Goal: Task Accomplishment & Management: Manage account settings

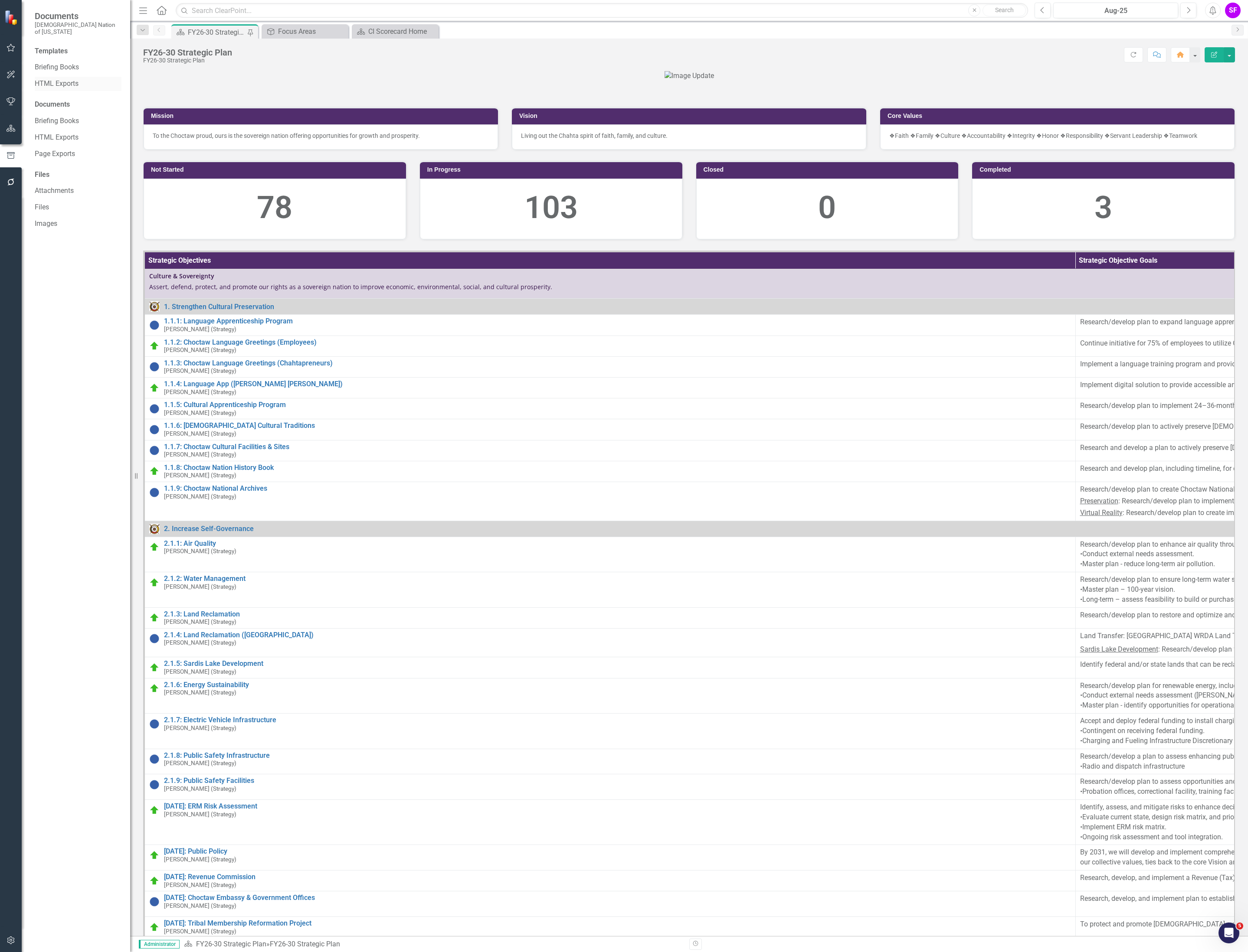
click at [68, 79] on link "HTML Exports" at bounding box center [78, 83] width 86 height 10
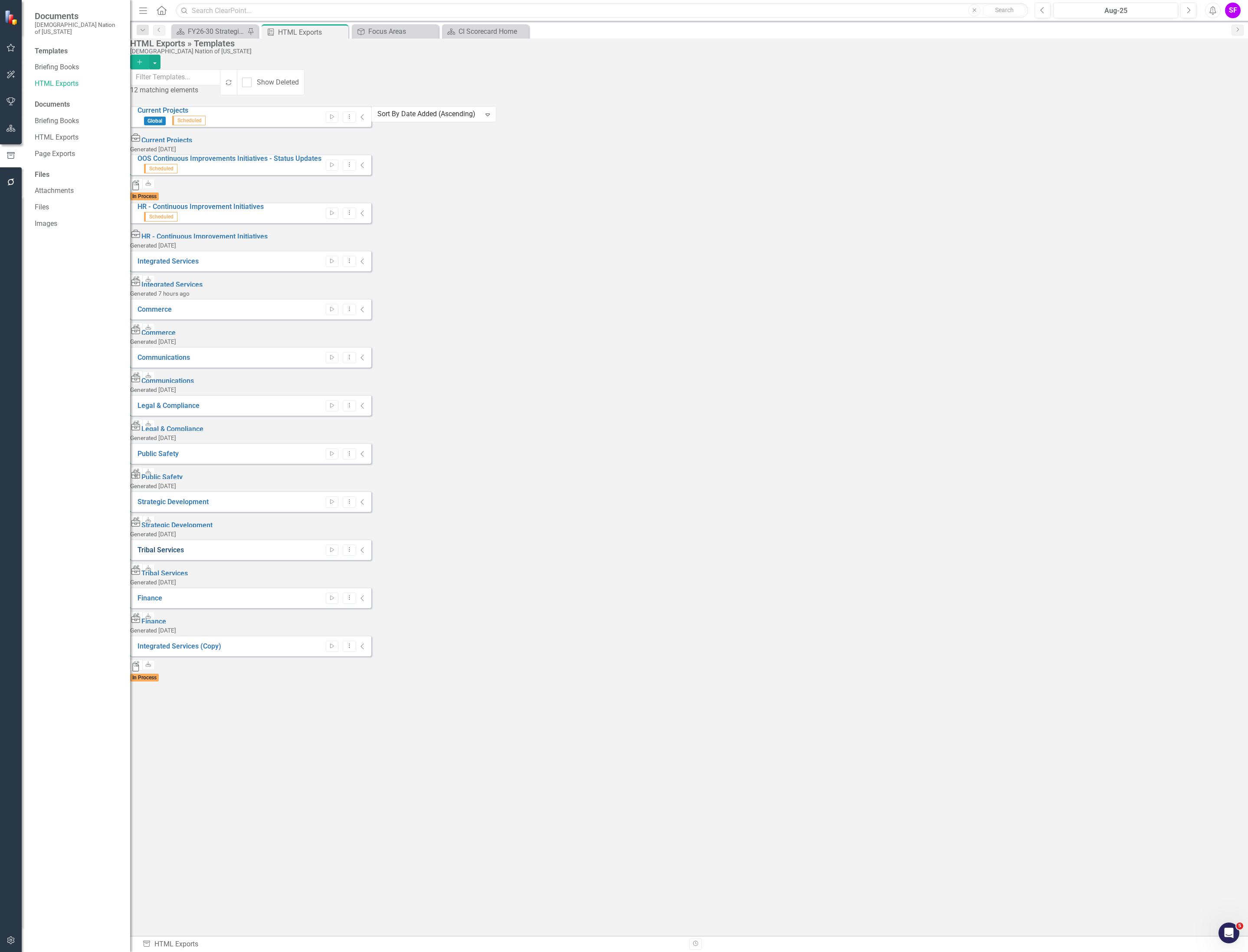
click at [164, 546] on link "Tribal Services" at bounding box center [161, 550] width 47 height 8
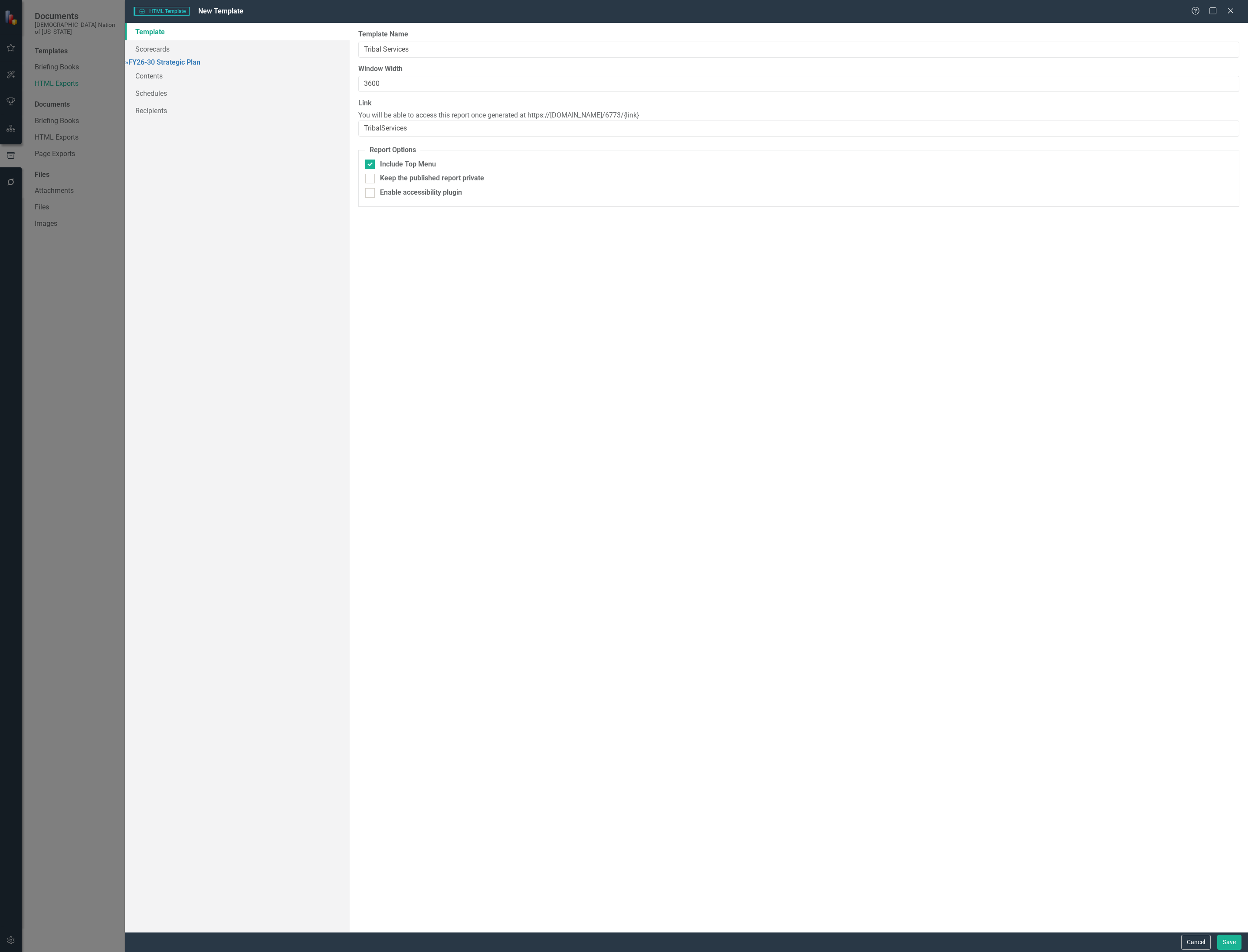
type input "Tribal Services"
type input "3600"
type input "TribalServices"
click at [1191, 938] on button "Cancel" at bounding box center [1196, 942] width 29 height 16
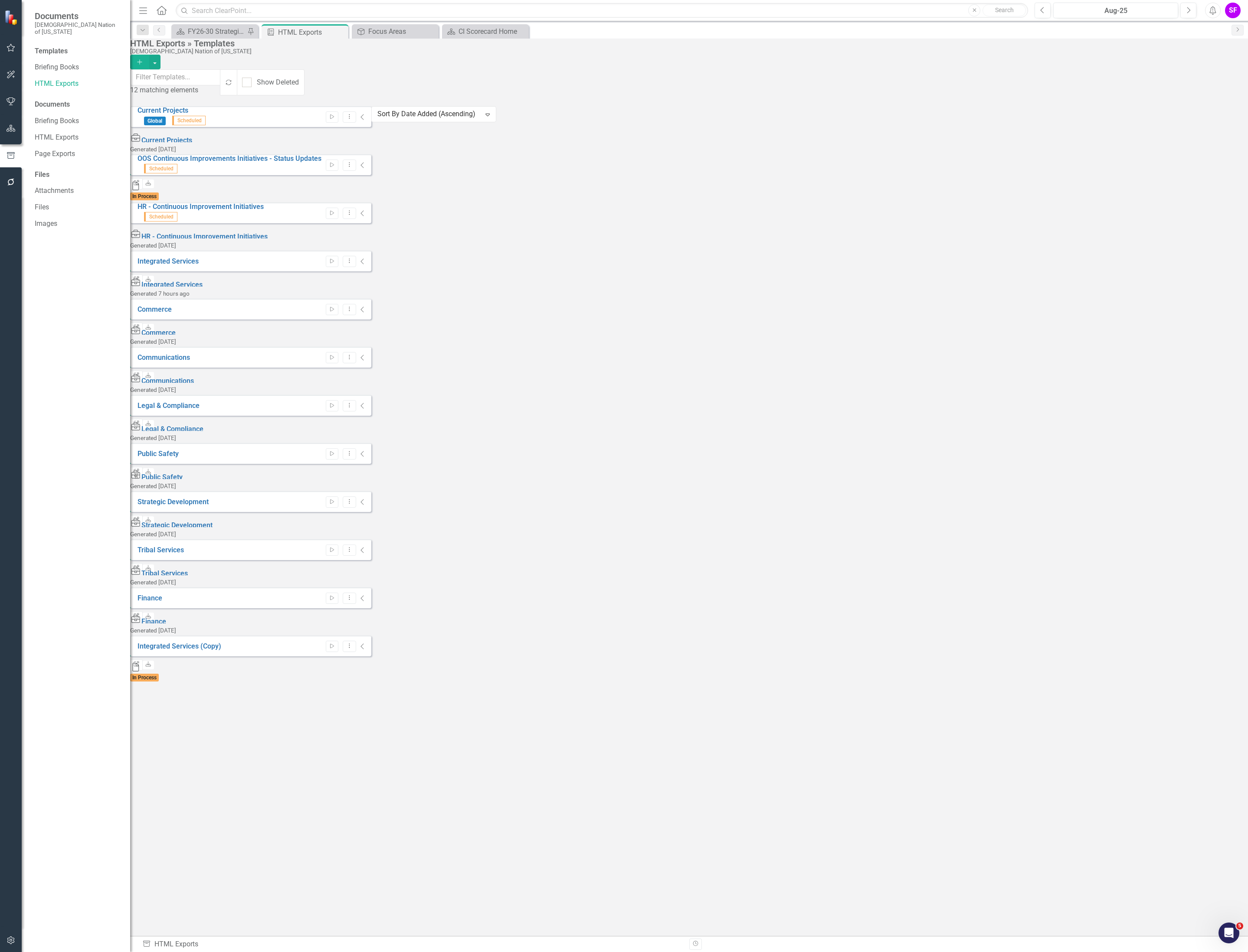
click at [365, 547] on icon "Collapse" at bounding box center [363, 550] width 4 height 7
click at [143, 605] on link "Link" at bounding box center [136, 611] width 13 height 12
drag, startPoint x: 164, startPoint y: 8, endPoint x: 350, endPoint y: 21, distance: 186.5
click at [164, 8] on icon "Home" at bounding box center [162, 10] width 12 height 9
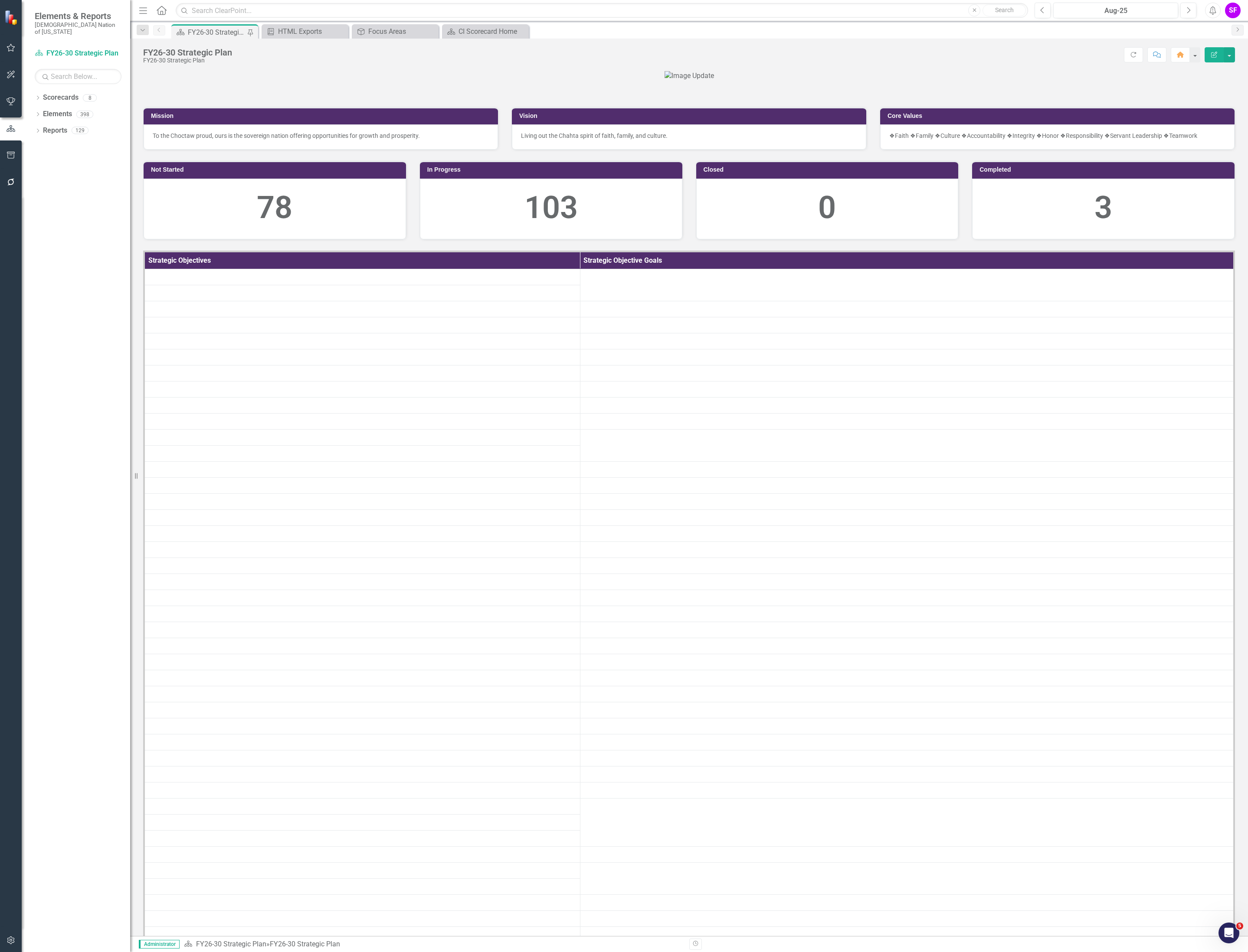
click at [145, 12] on icon "Menu" at bounding box center [144, 10] width 12 height 9
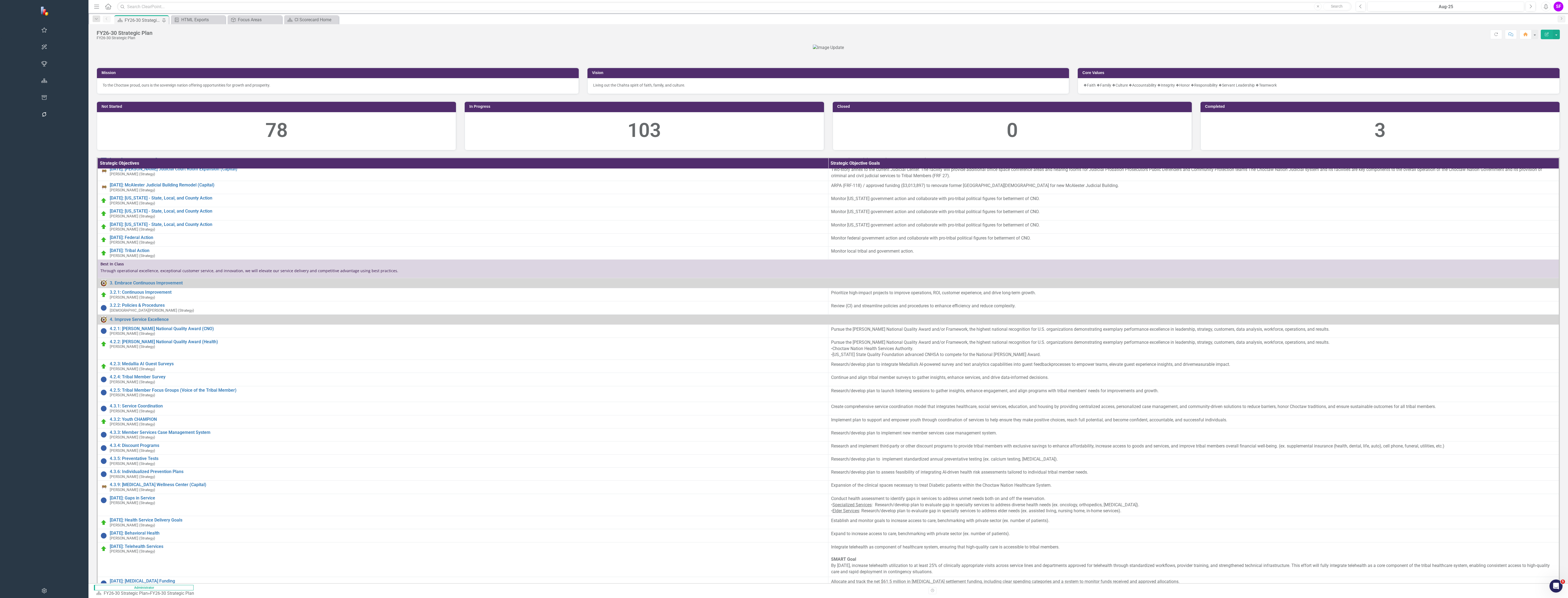
scroll to position [425, 0]
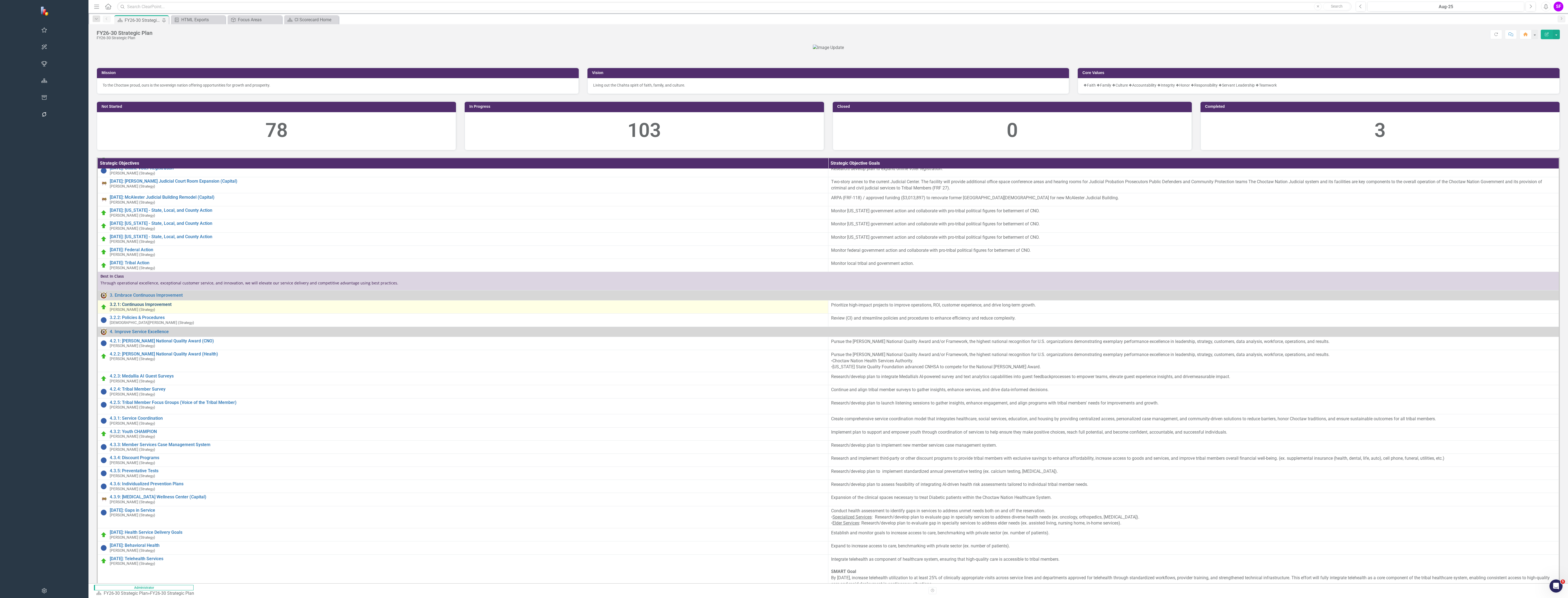
click at [110, 307] on link "3.2.1: Continuous Improvement" at bounding box center [467, 304] width 716 height 5
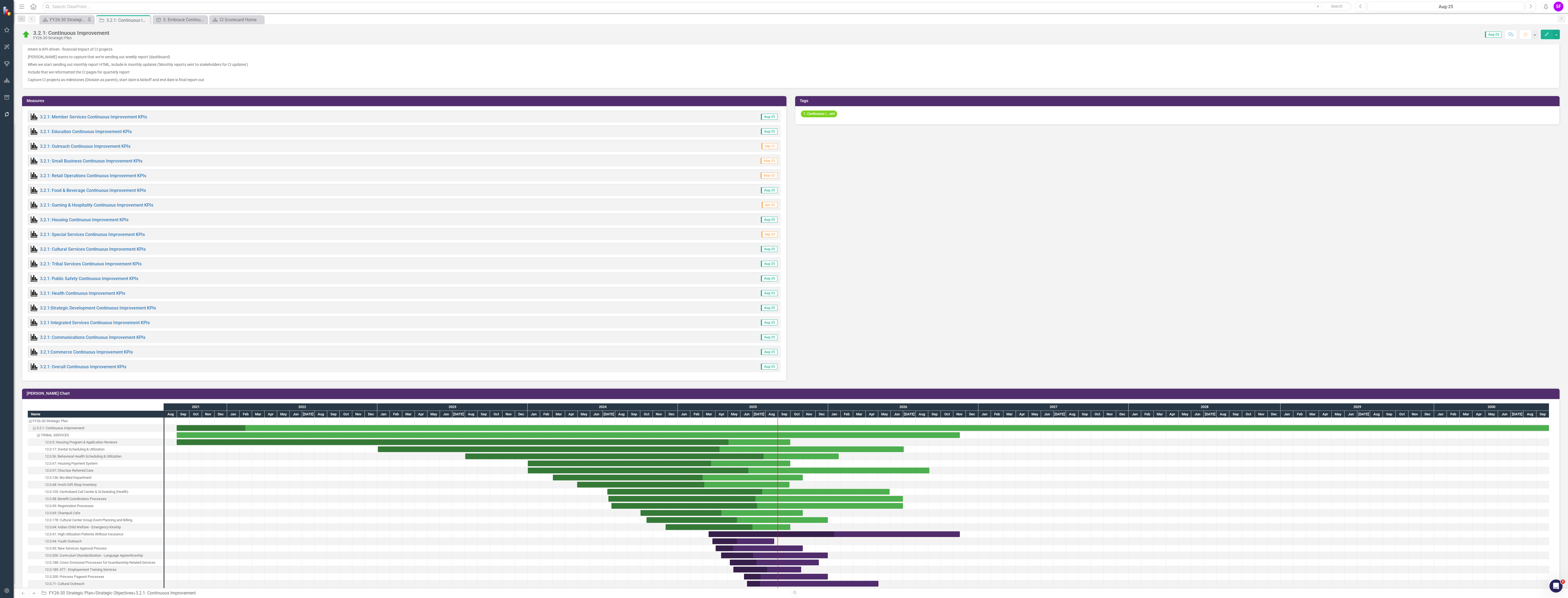
scroll to position [318, 0]
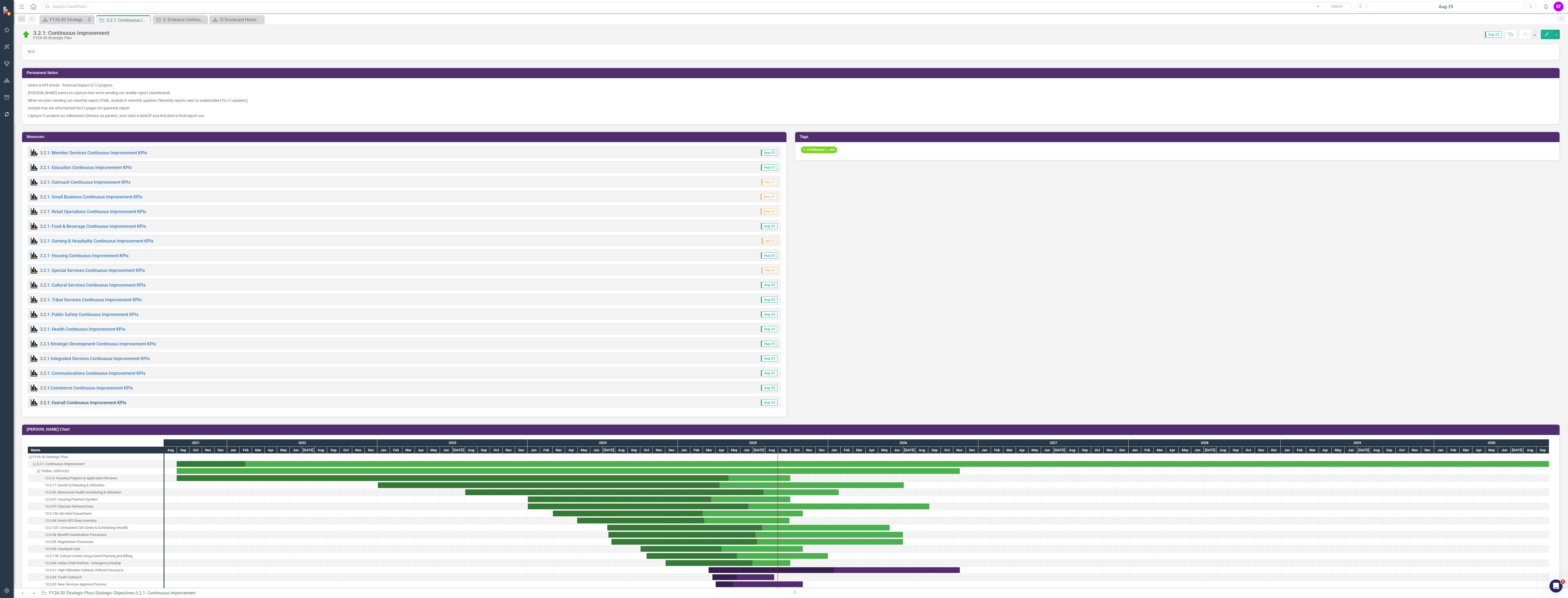
click at [81, 403] on link "3.2.1: Overall Continuous Improvement KPIs" at bounding box center [83, 402] width 86 height 5
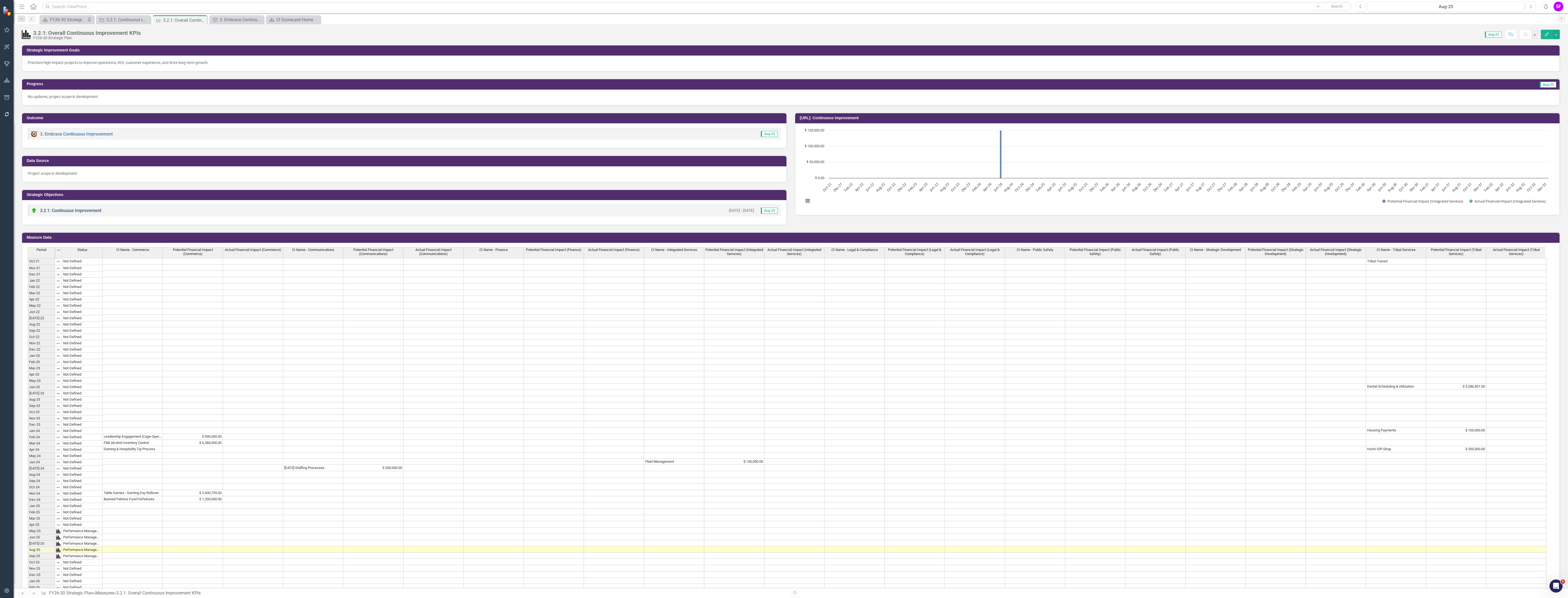
click at [68, 210] on link "3.2.1: Continuous Improvement" at bounding box center [71, 210] width 61 height 5
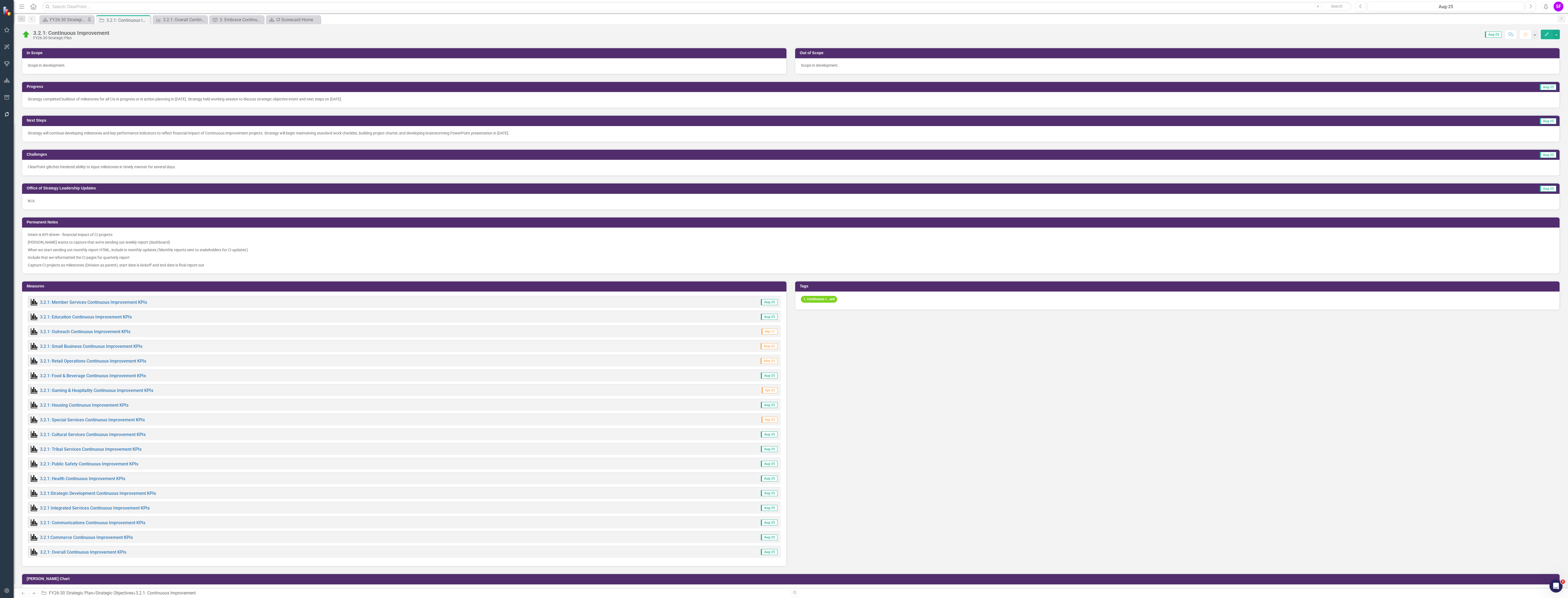
scroll to position [186, 0]
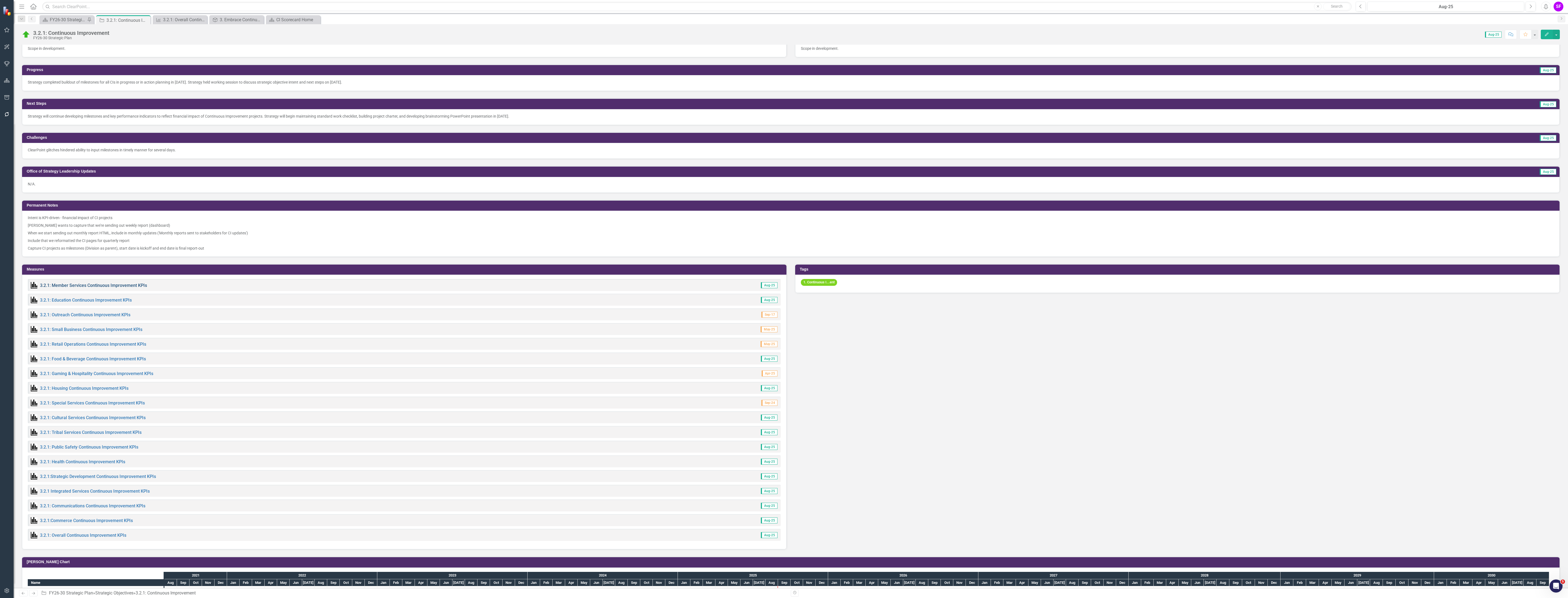
click at [72, 286] on link "3.2.1: Member Services Continuous Improvement KPIs" at bounding box center [94, 285] width 107 height 5
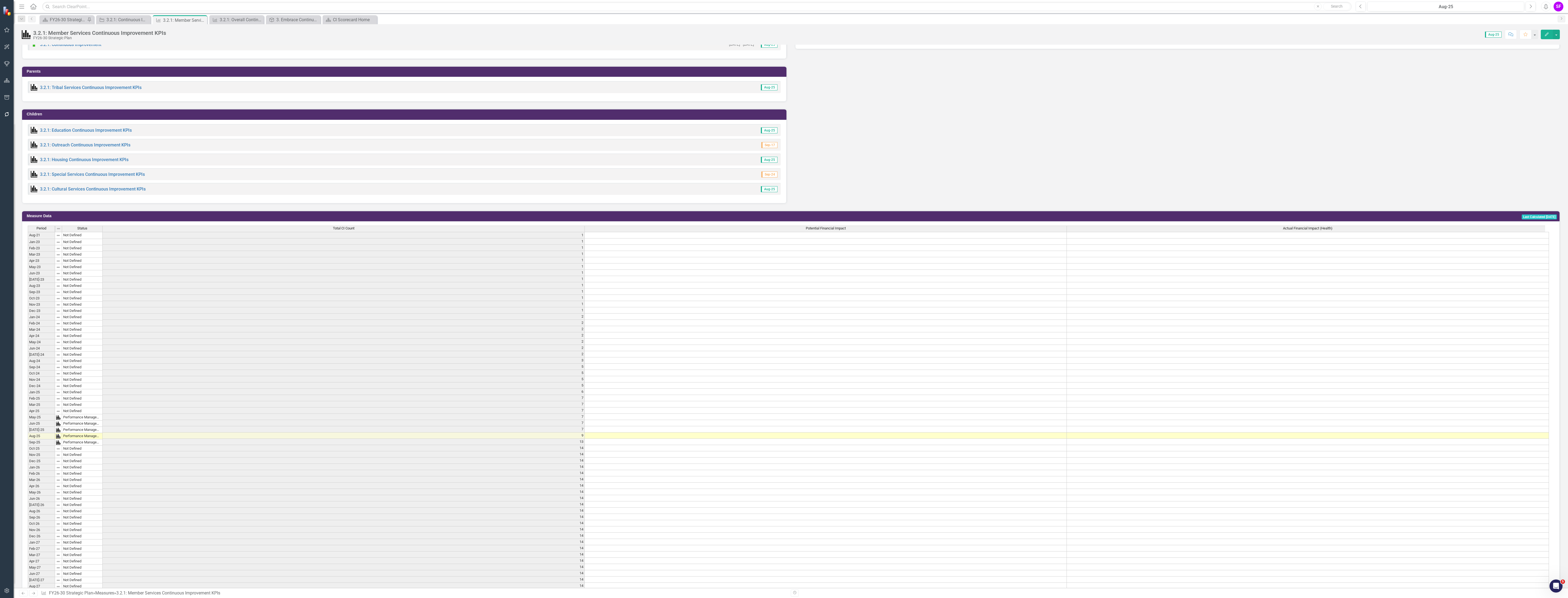
scroll to position [105, 0]
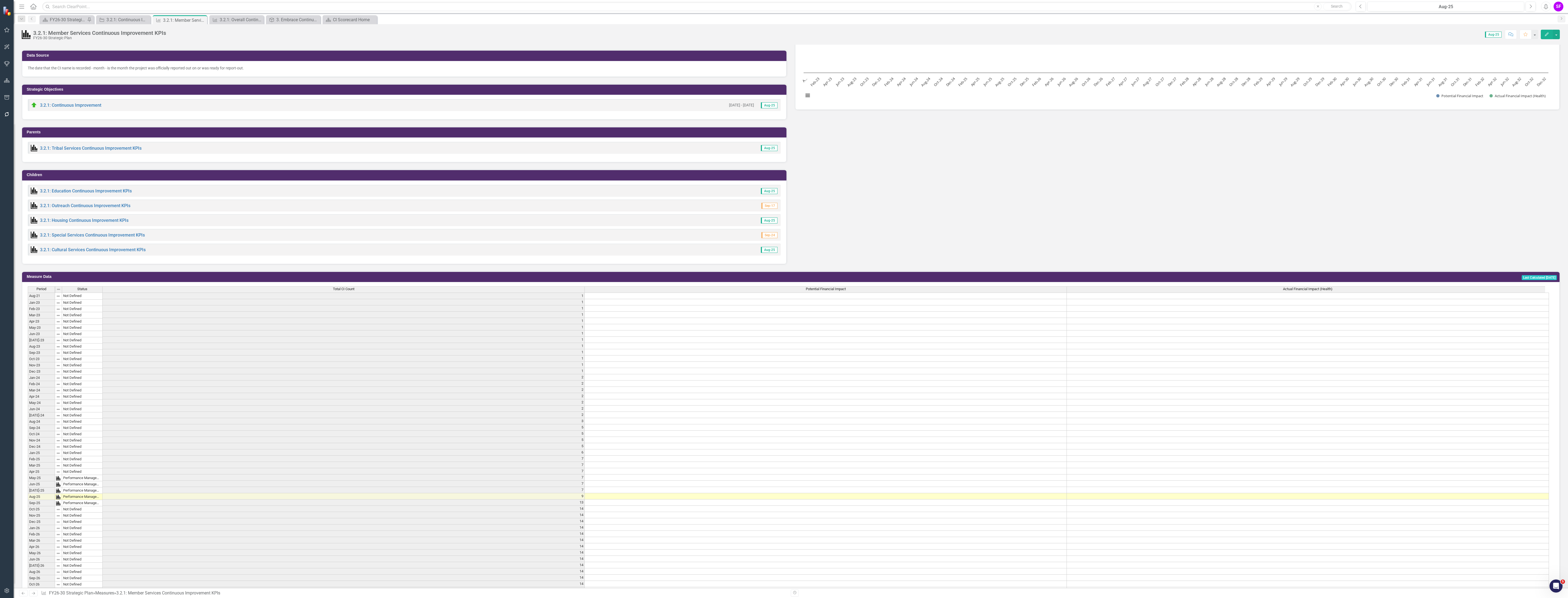
click at [90, 190] on div "3.2.1: Education Continuous Improvement KPIs" at bounding box center [82, 190] width 101 height 7
click at [88, 193] on link "3.2.1: Education Continuous Improvement KPIs" at bounding box center [86, 190] width 92 height 5
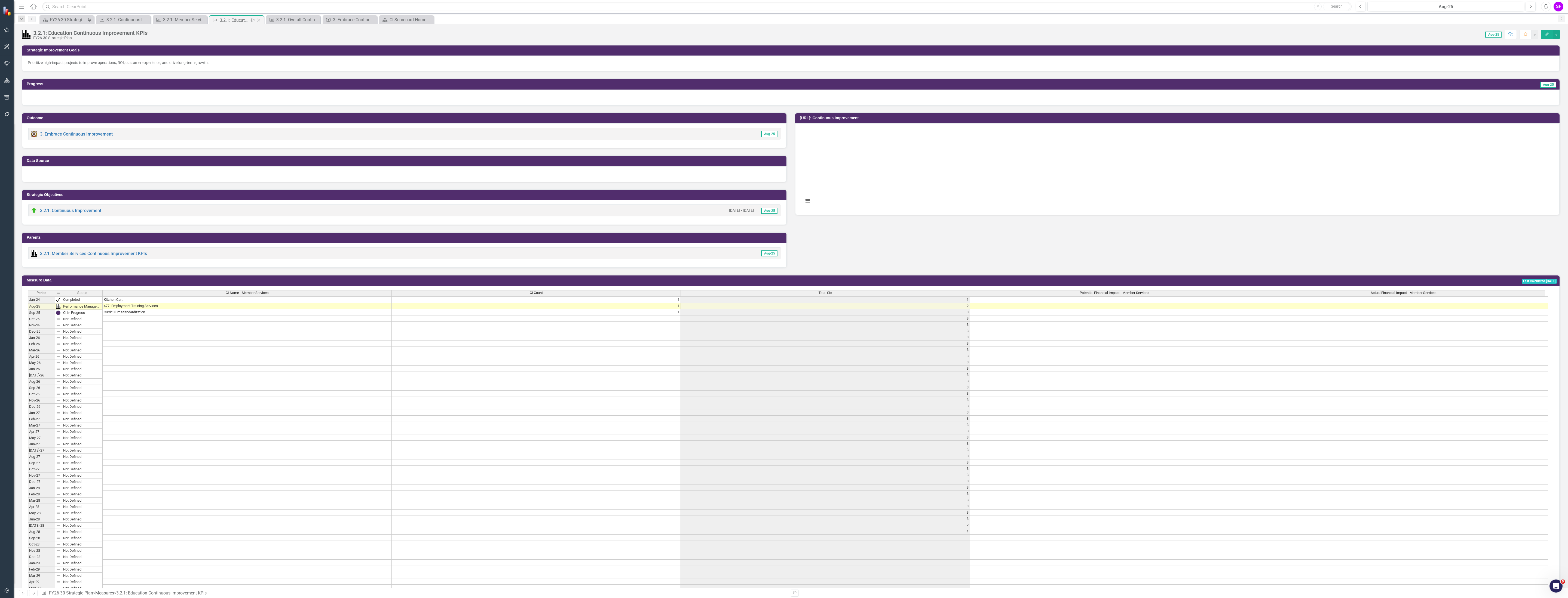
click at [259, 21] on icon "Close" at bounding box center [258, 20] width 5 height 4
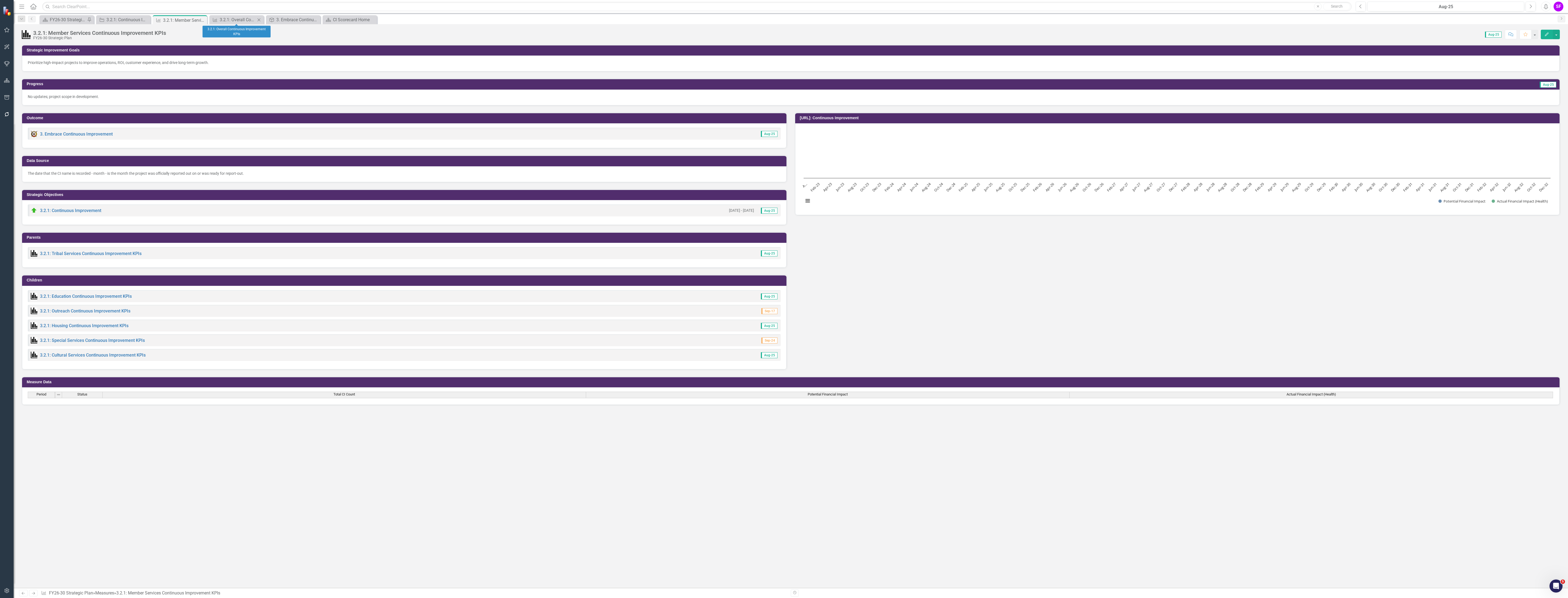
click at [258, 18] on icon "Close" at bounding box center [259, 19] width 5 height 4
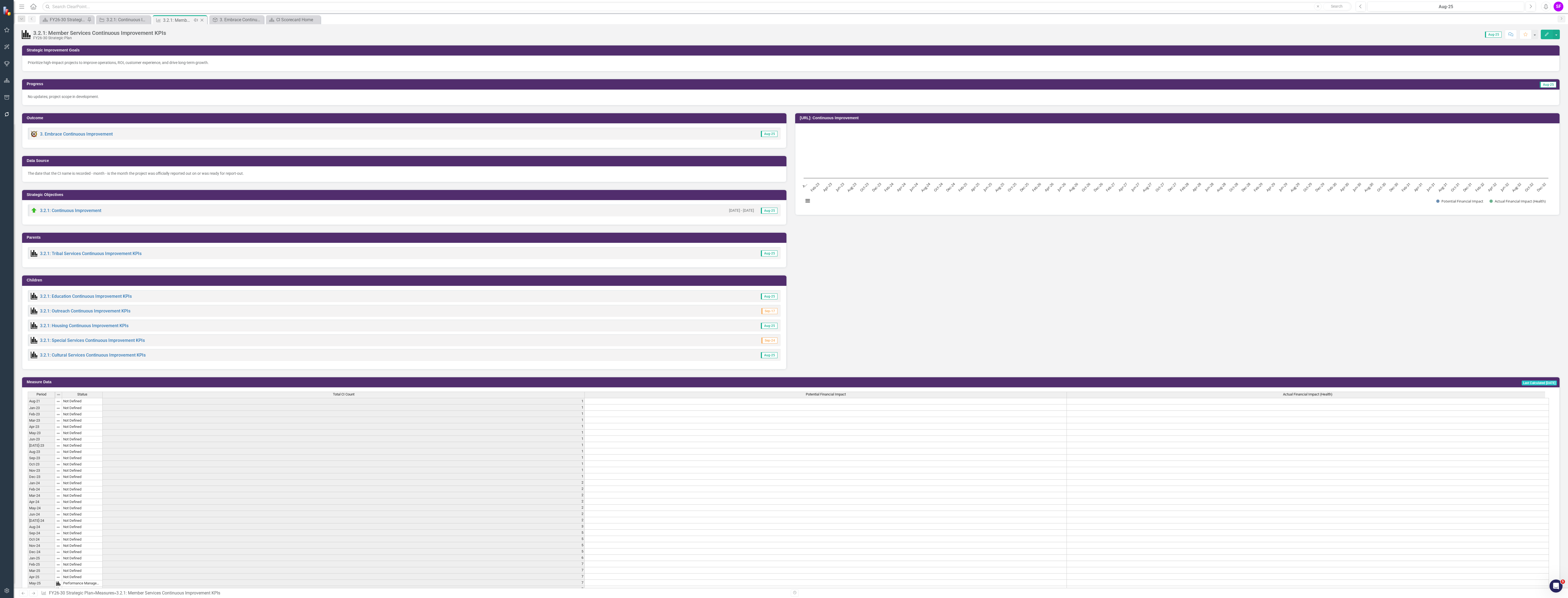
click at [201, 21] on icon "Close" at bounding box center [201, 20] width 5 height 4
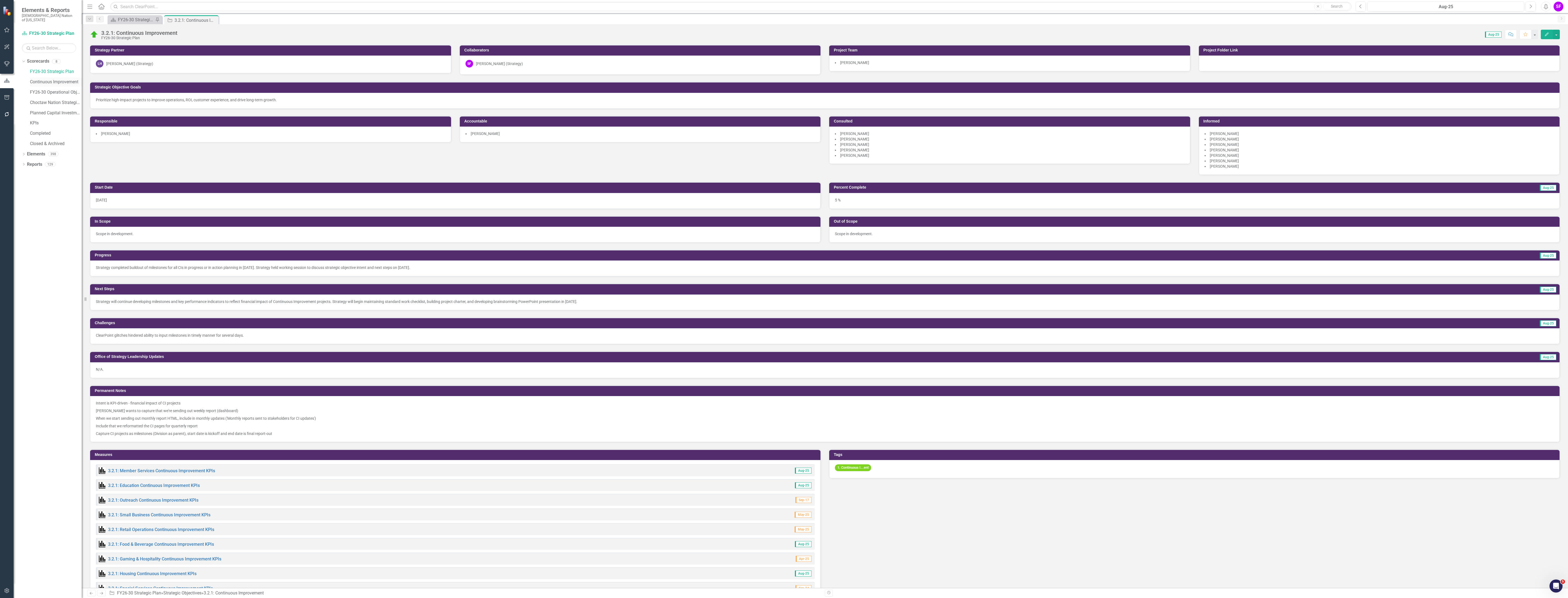
click at [46, 77] on div "Continuous Improvement" at bounding box center [55, 82] width 52 height 9
click at [51, 79] on link "Continuous Improvement" at bounding box center [55, 82] width 52 height 6
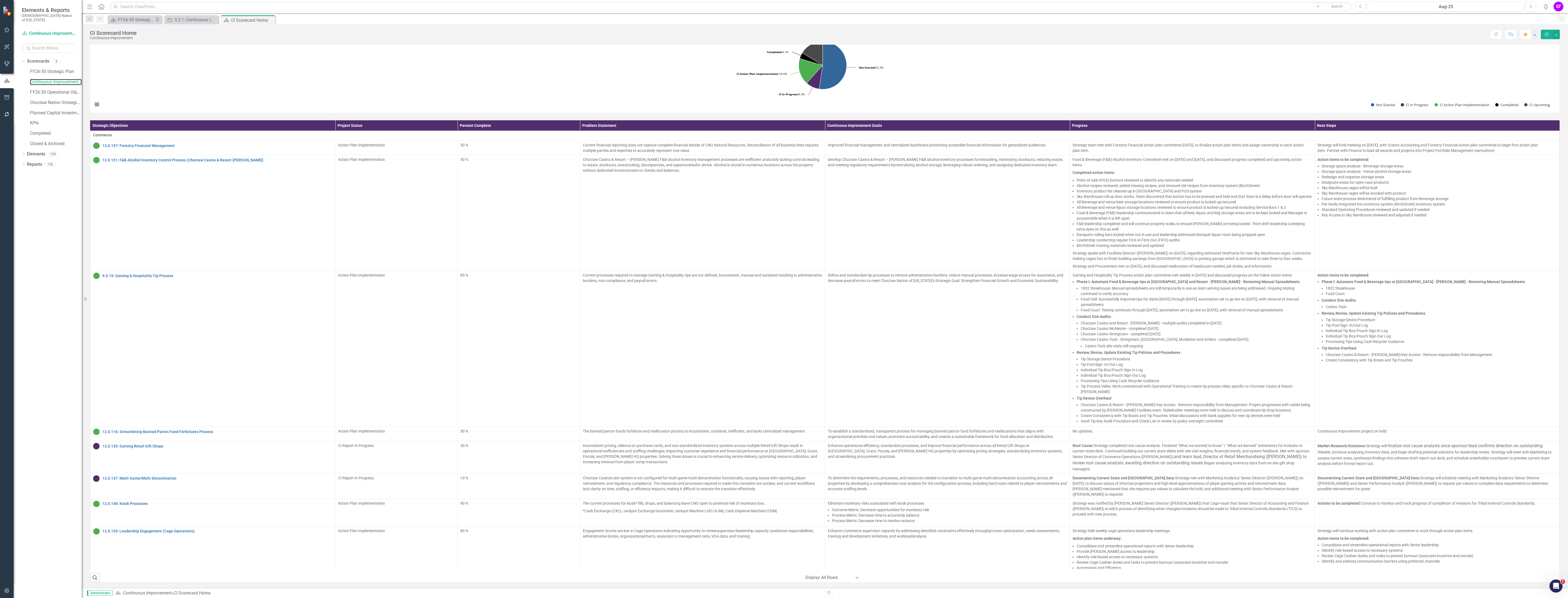
scroll to position [225, 0]
click at [126, 448] on link "12.0.135: Gaming Retail Gift Shops" at bounding box center [217, 446] width 230 height 4
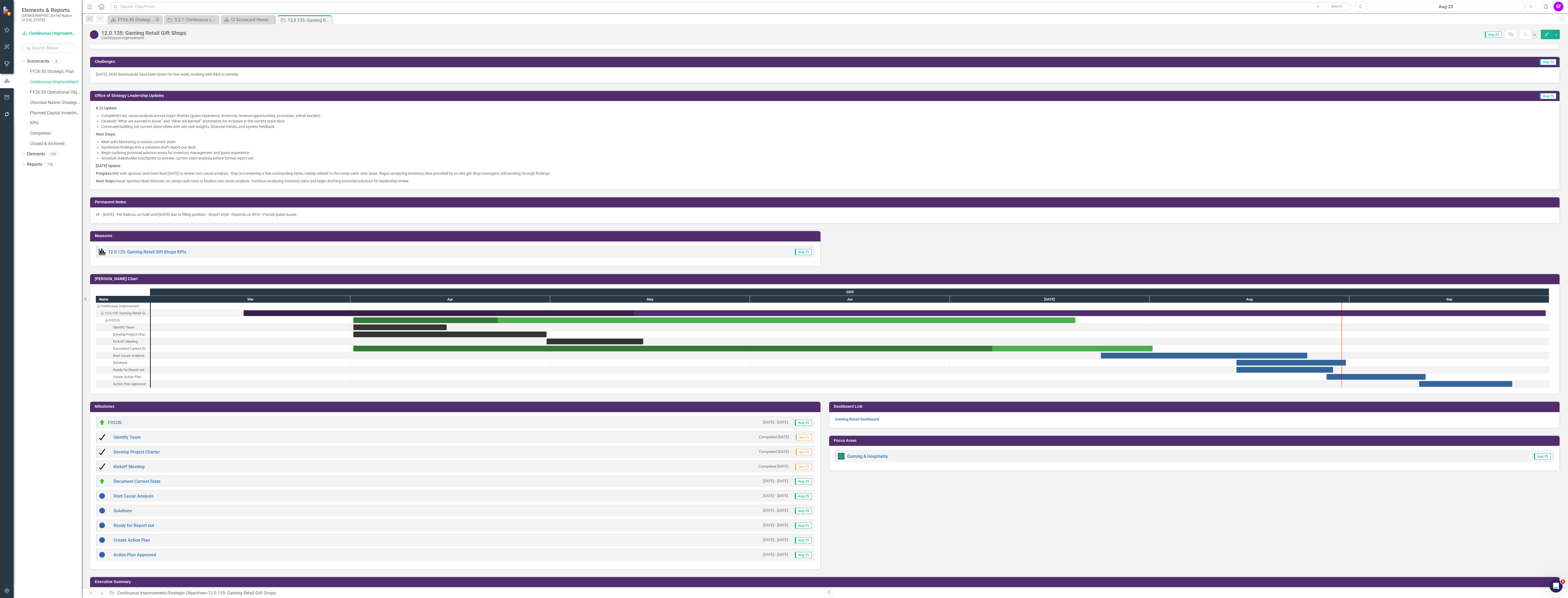
scroll to position [398, 0]
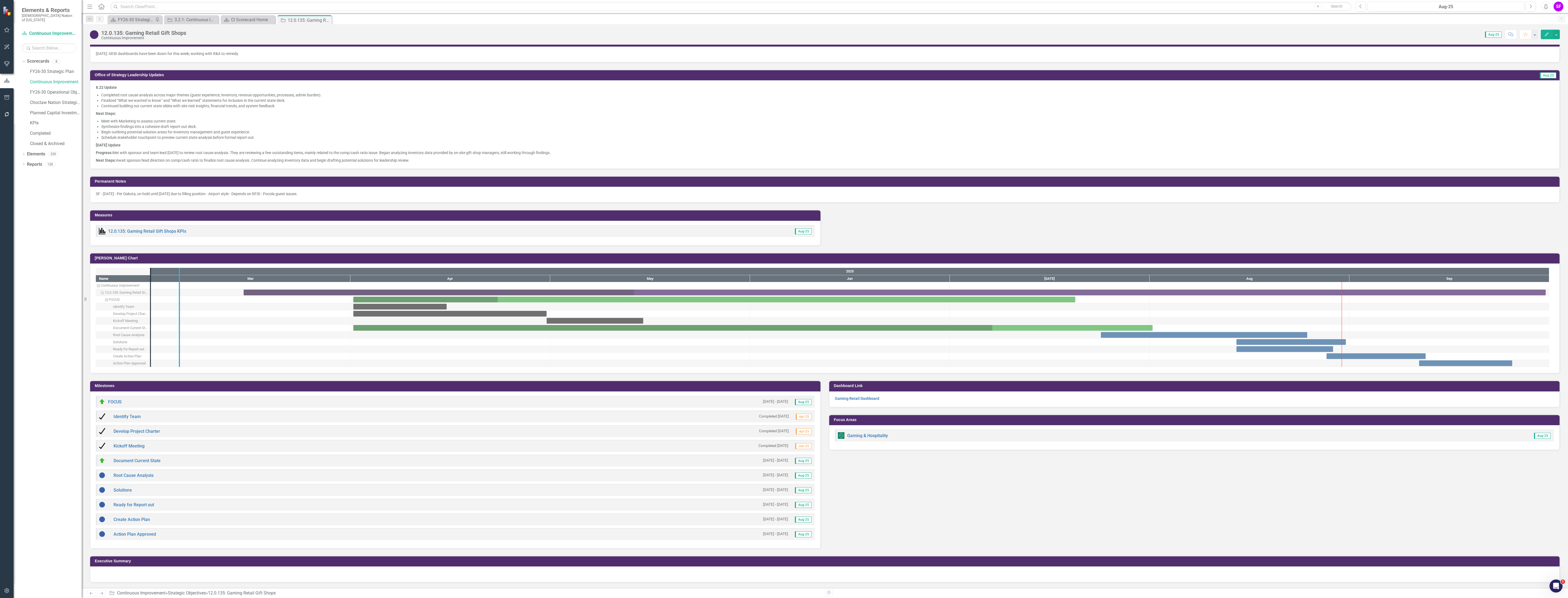
drag, startPoint x: 152, startPoint y: 307, endPoint x: 181, endPoint y: 306, distance: 29.0
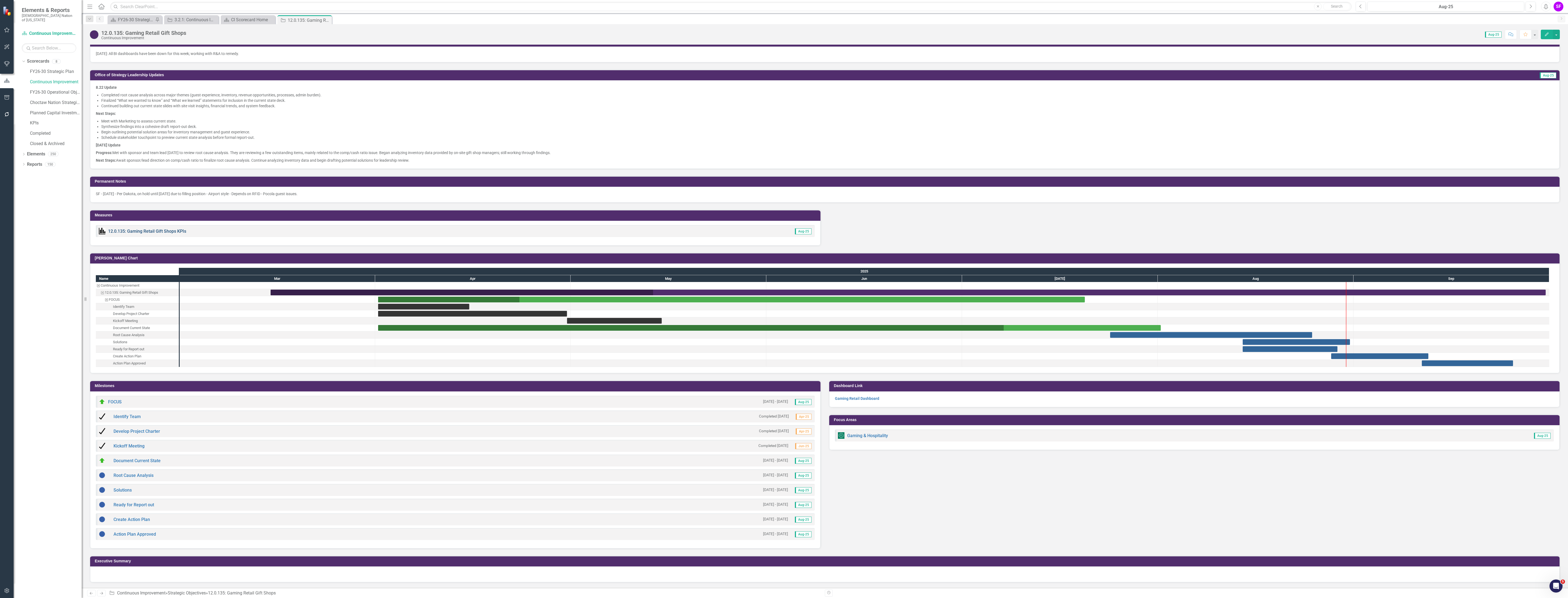
click at [144, 231] on link "12.0.135: Gaming Retail Gift Shops KPIs" at bounding box center [147, 231] width 78 height 5
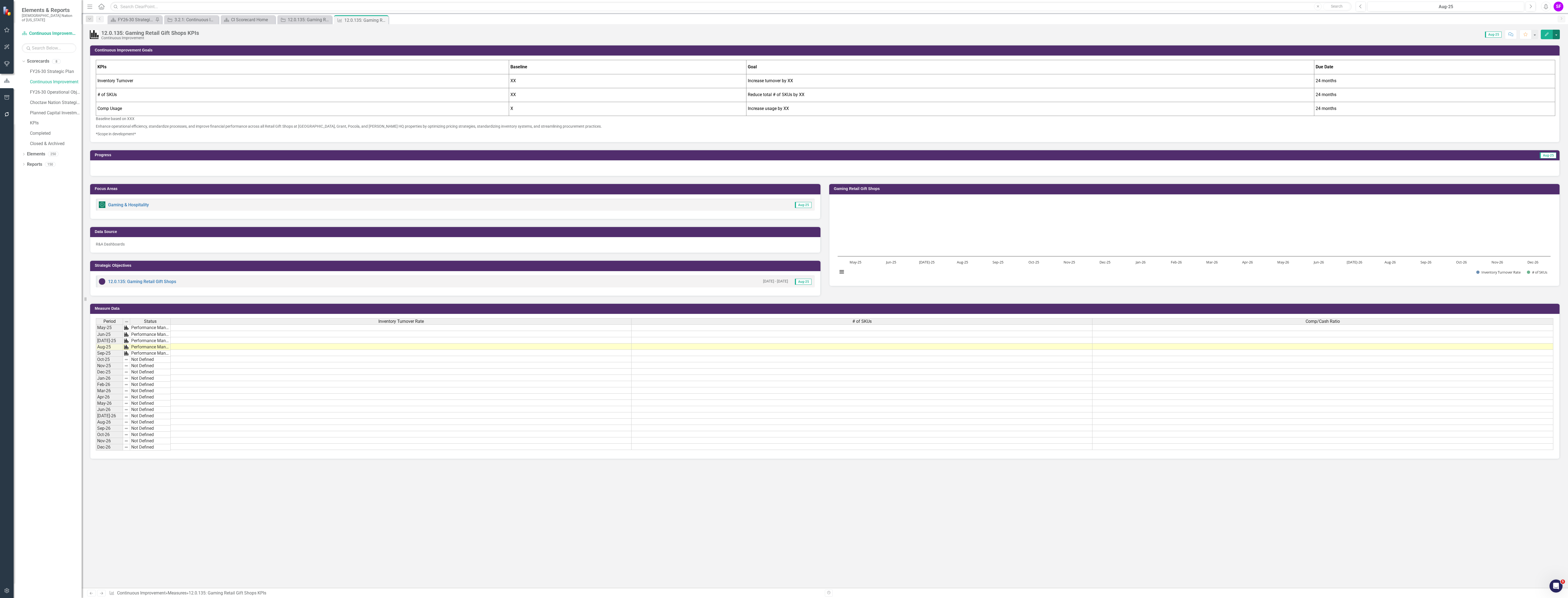
click at [1558, 35] on button "button" at bounding box center [1556, 35] width 7 height 10
click at [869, 37] on div "Score: 0.00 Aug-25 Completed Comment Favorite Edit" at bounding box center [880, 34] width 1358 height 9
click at [303, 21] on div "12.0.135: Gaming Retail Gift Shops" at bounding box center [306, 19] width 36 height 7
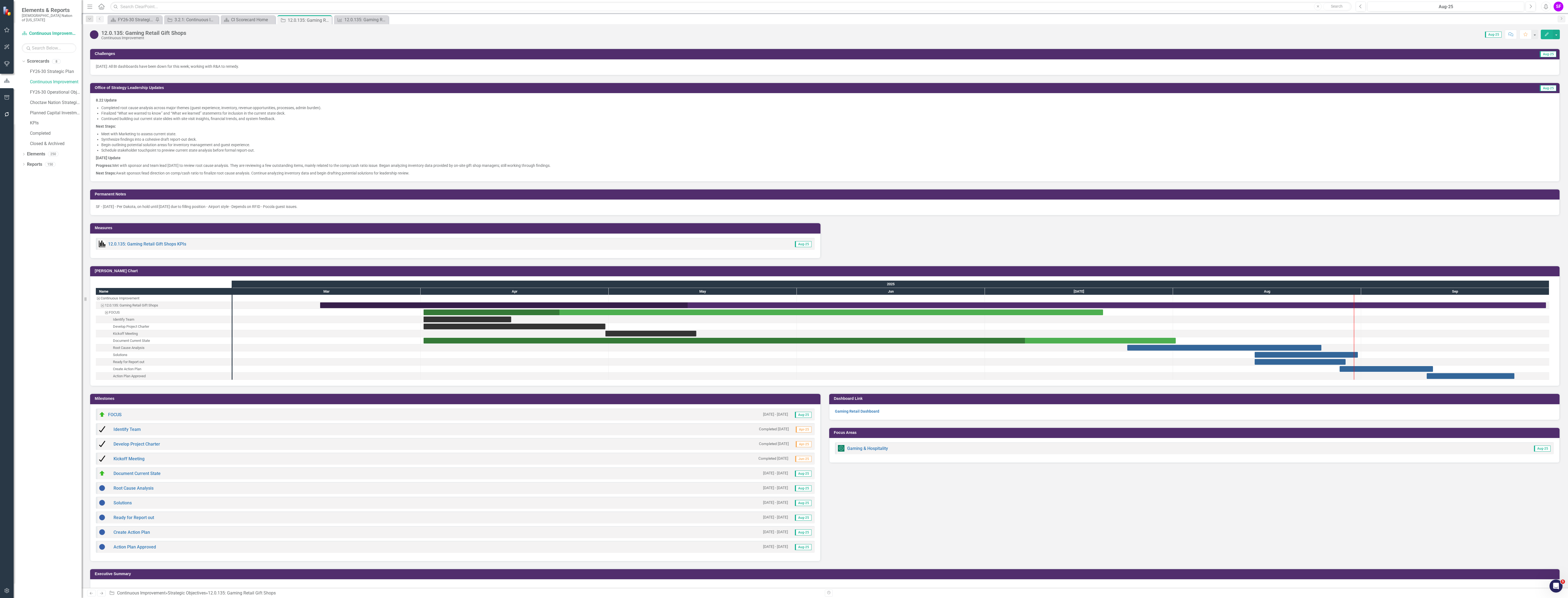
scroll to position [398, 0]
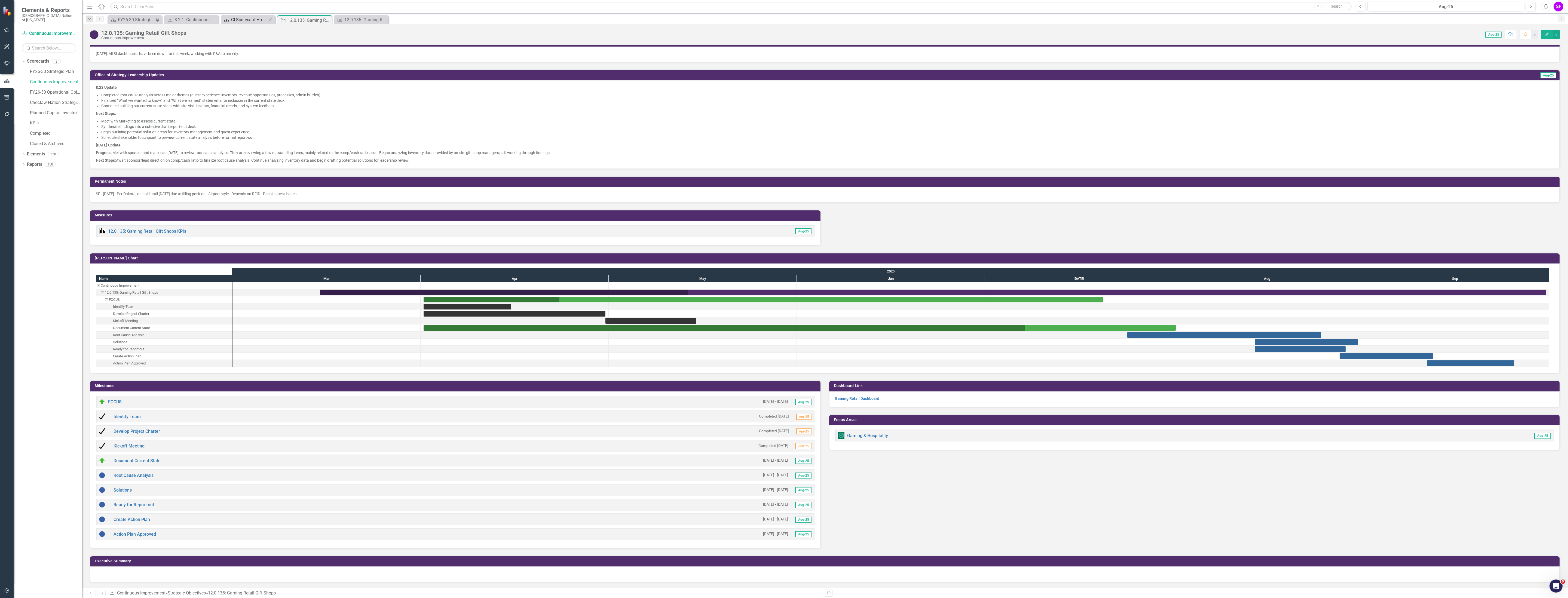
click at [237, 17] on div "CI Scorecard Home" at bounding box center [249, 19] width 36 height 7
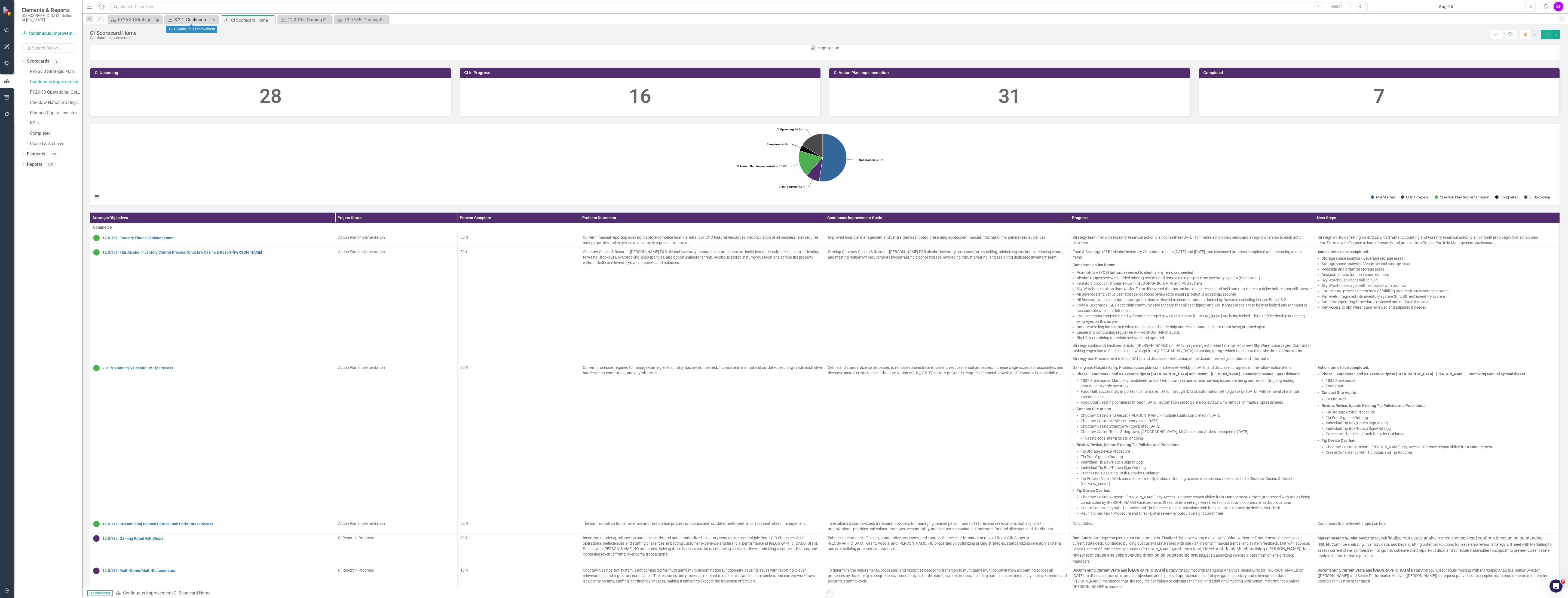
click at [193, 19] on div "3.2.1: Continuous Improvement" at bounding box center [192, 19] width 36 height 7
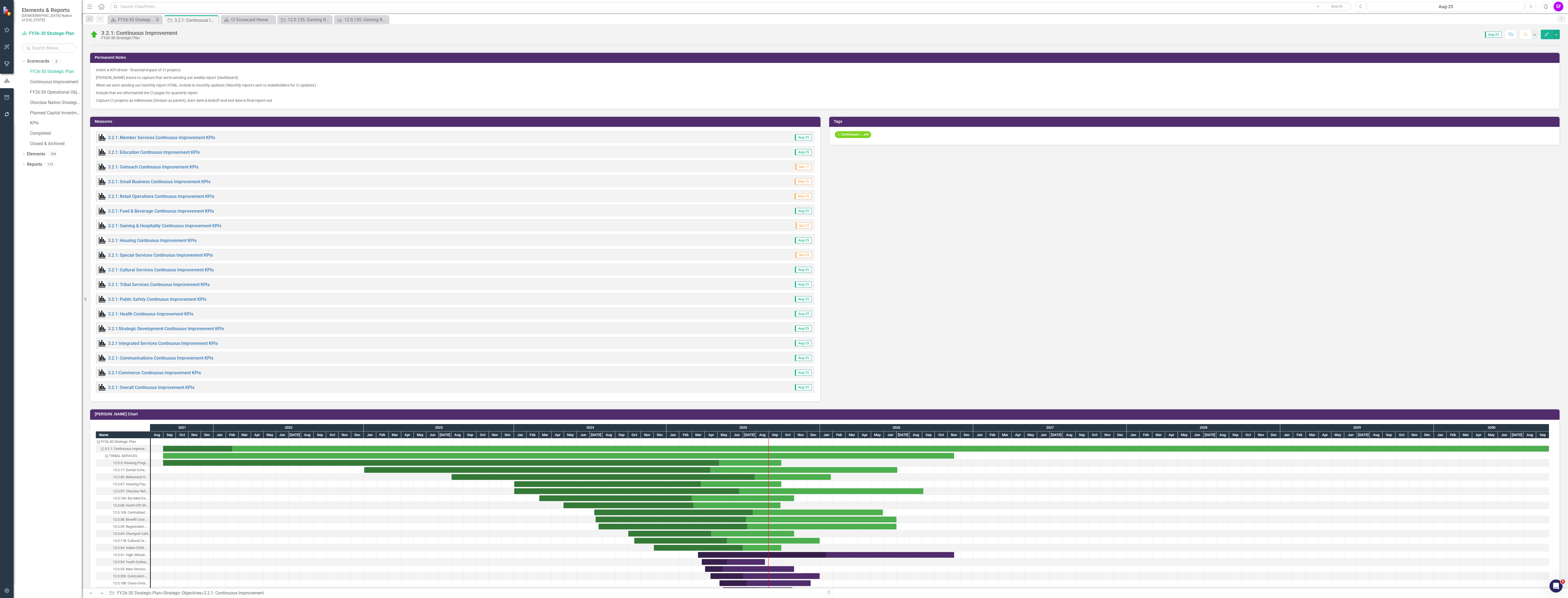
scroll to position [322, 0]
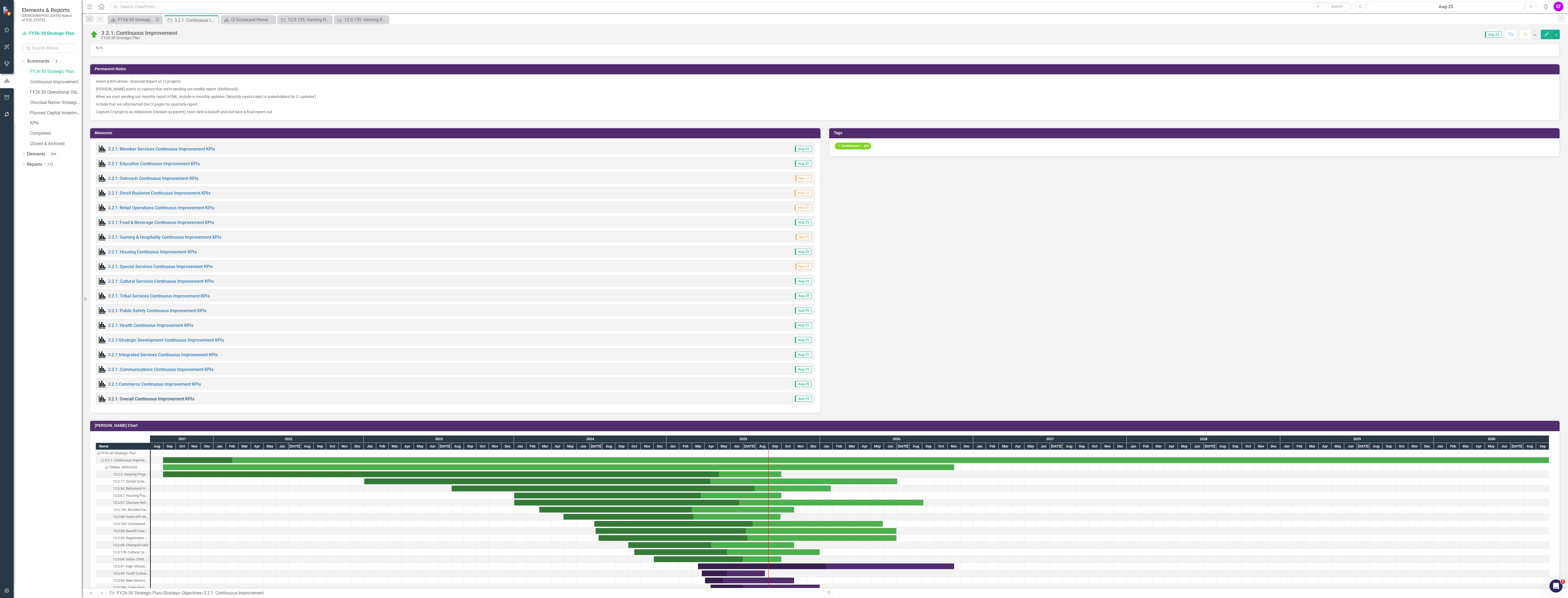
click at [153, 398] on link "3.2.1: Overall Continuous Improvement KPIs" at bounding box center [152, 398] width 86 height 5
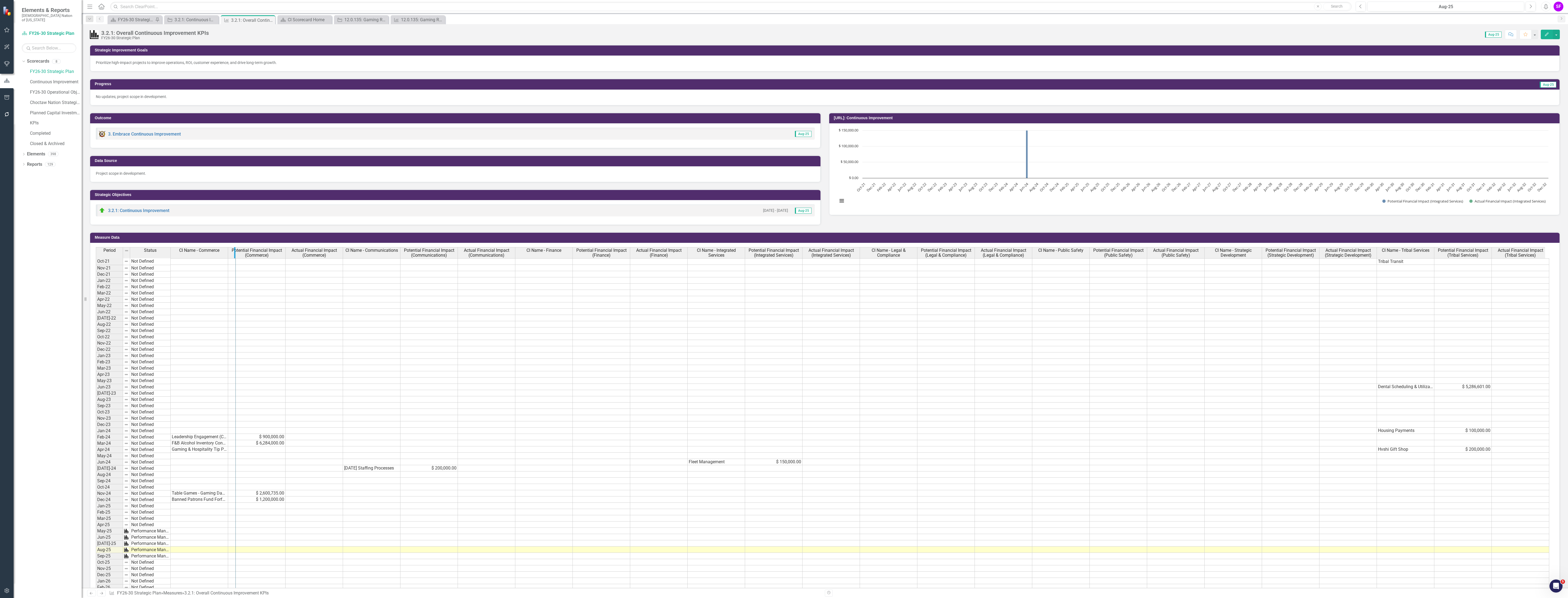
drag, startPoint x: 227, startPoint y: 258, endPoint x: 236, endPoint y: 257, distance: 9.1
drag, startPoint x: 236, startPoint y: 257, endPoint x: 245, endPoint y: 257, distance: 9.0
drag, startPoint x: 245, startPoint y: 257, endPoint x: 255, endPoint y: 259, distance: 10.2
drag, startPoint x: 255, startPoint y: 259, endPoint x: 262, endPoint y: 259, distance: 7.0
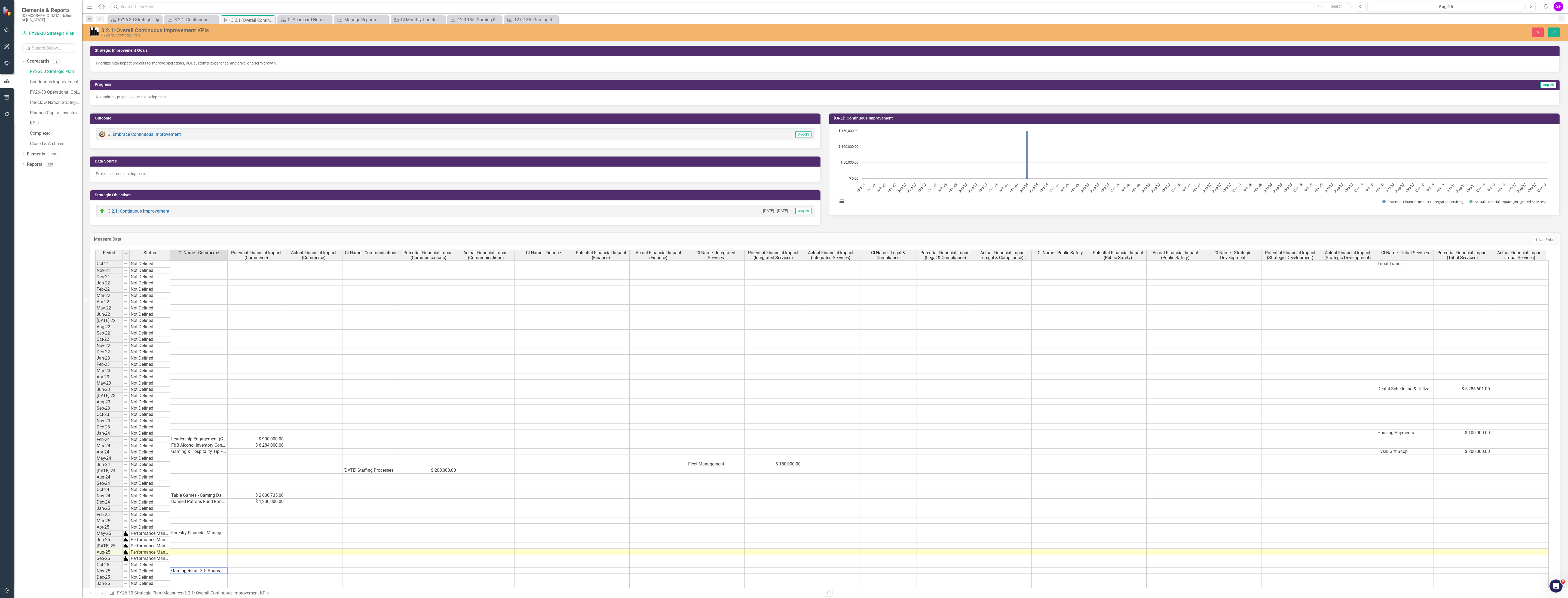
type textarea "Gaming Retail Gift Shops"
click at [181, 574] on td at bounding box center [199, 570] width 57 height 6
click at [1551, 31] on button "Save" at bounding box center [1554, 32] width 12 height 10
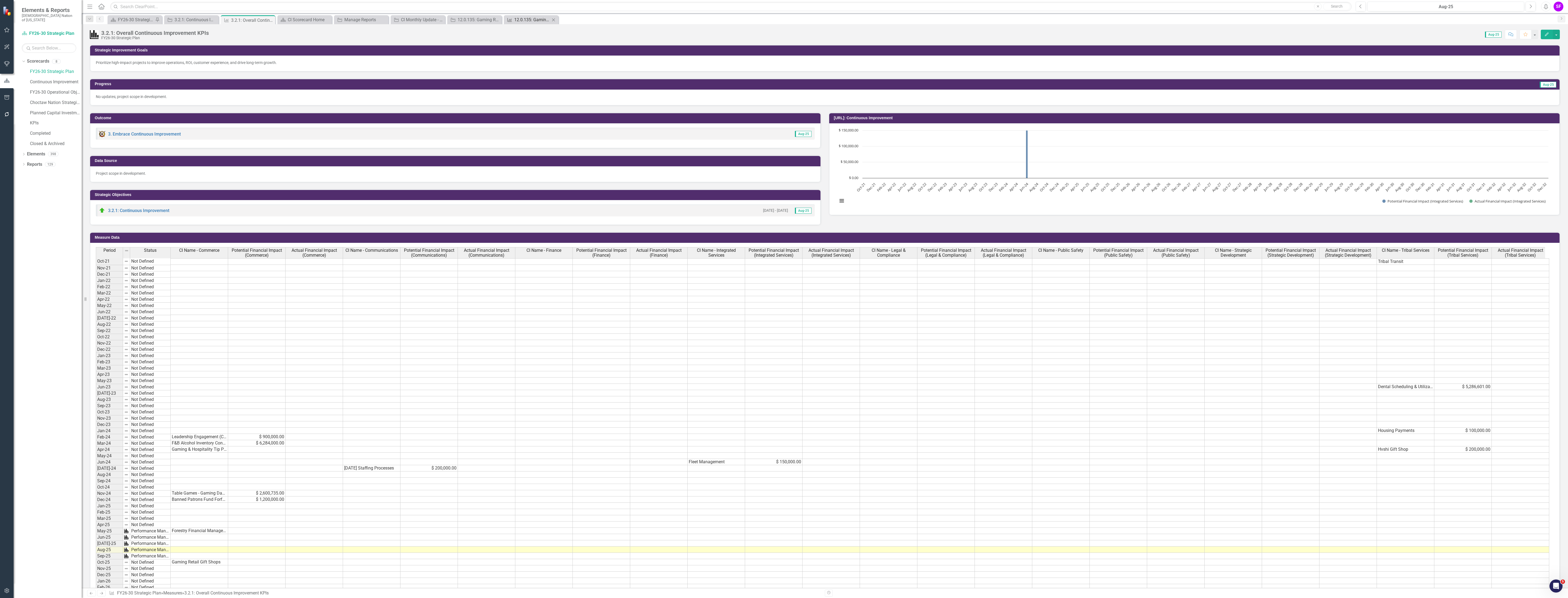
drag, startPoint x: 523, startPoint y: 21, endPoint x: 519, endPoint y: 20, distance: 4.1
click at [523, 21] on div "12.0.135: Gaming Retail Gift Shops KPIs" at bounding box center [532, 19] width 36 height 7
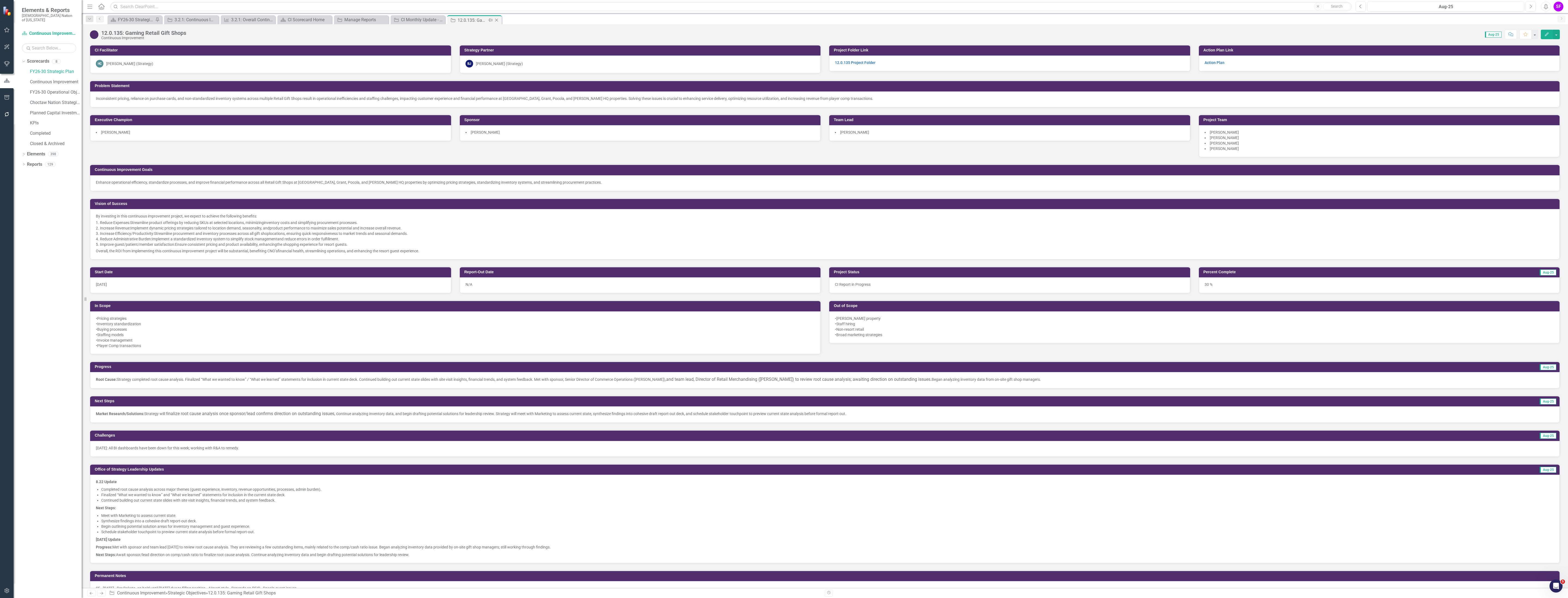
click at [496, 19] on icon "Close" at bounding box center [496, 20] width 5 height 4
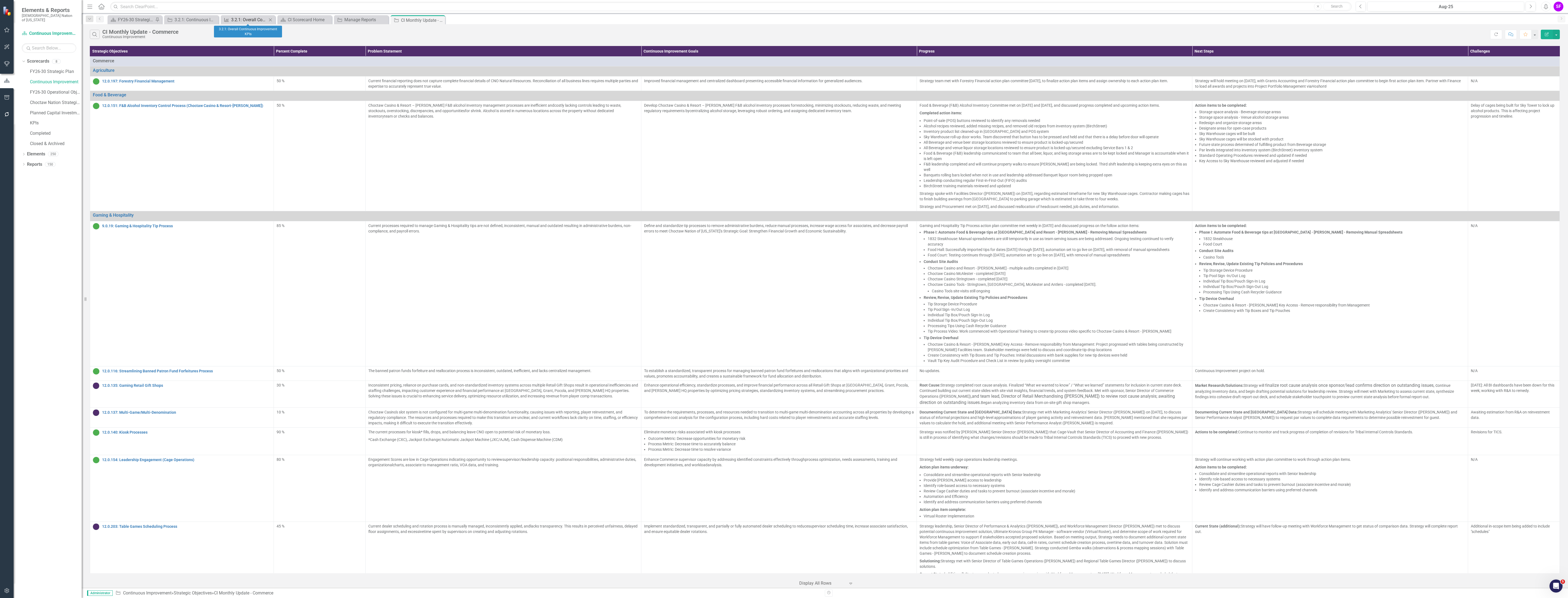
click at [243, 19] on div "3.2.1: Overall Continuous Improvement KPIs" at bounding box center [249, 19] width 36 height 7
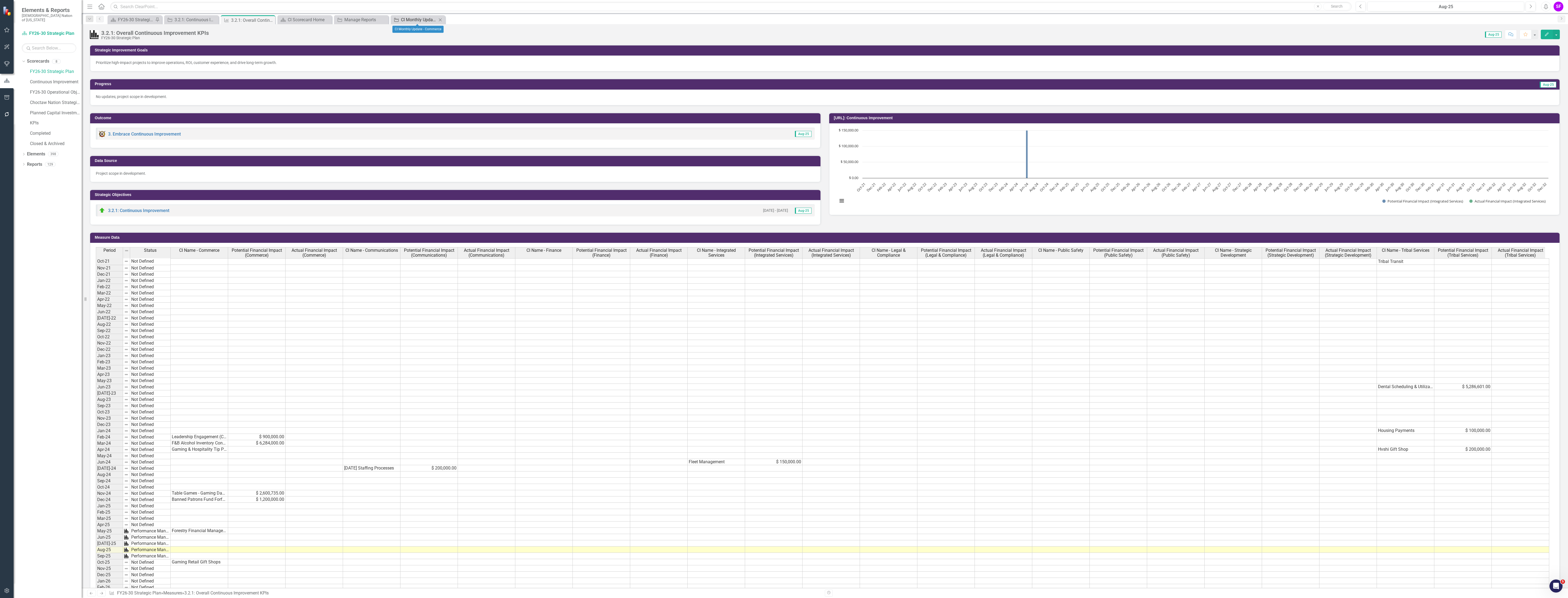
click at [412, 21] on div "CI Monthly Update - Commerce" at bounding box center [419, 19] width 36 height 7
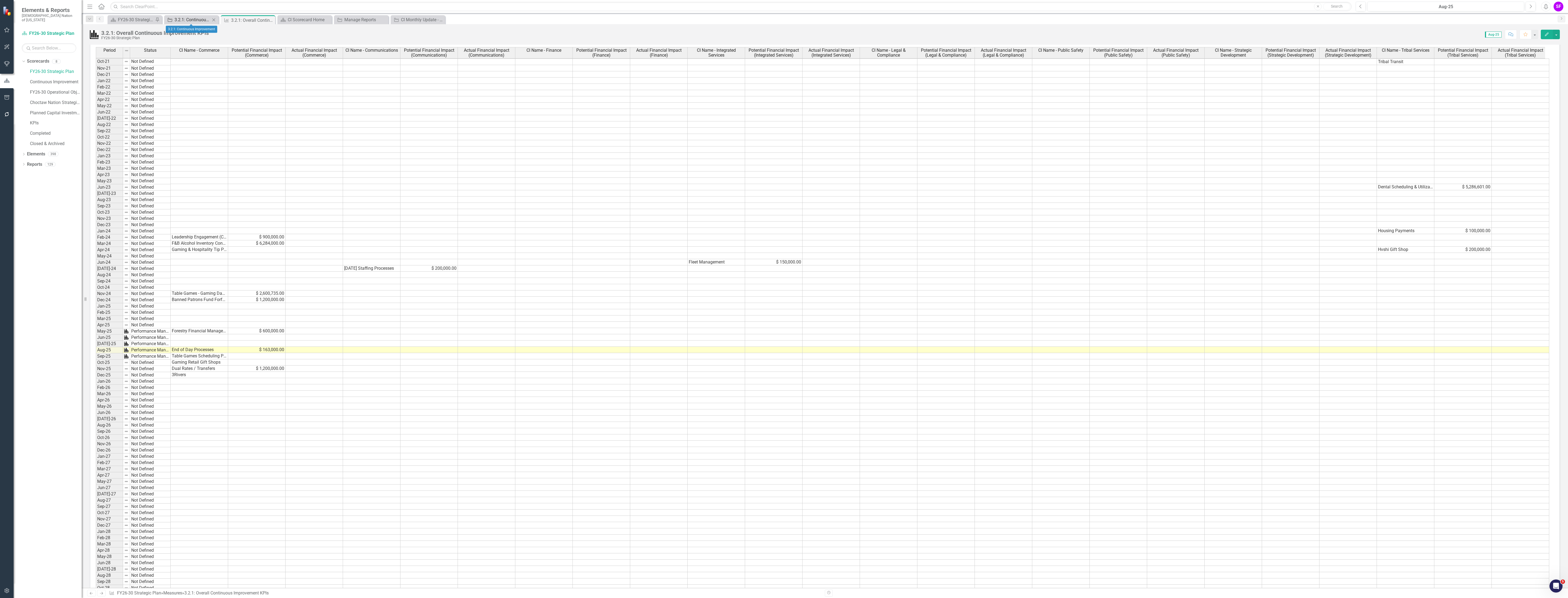
click at [181, 21] on div "3.2.1: Continuous Improvement" at bounding box center [192, 19] width 36 height 7
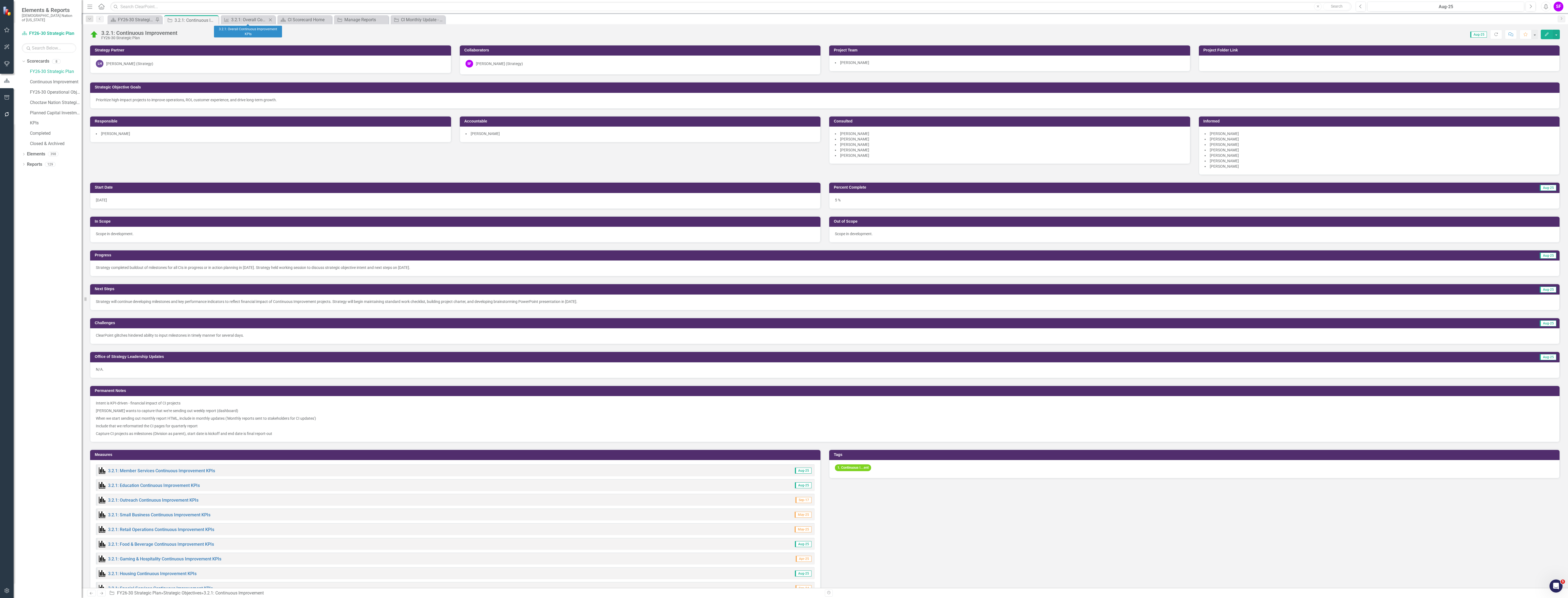
click at [239, 24] on div "Measure 3.2.1: Overall Continuous Improvement KPIs Close" at bounding box center [248, 19] width 54 height 9
click at [244, 17] on div "3.2.1: Overall Continuous Improvement KPIs" at bounding box center [249, 19] width 36 height 7
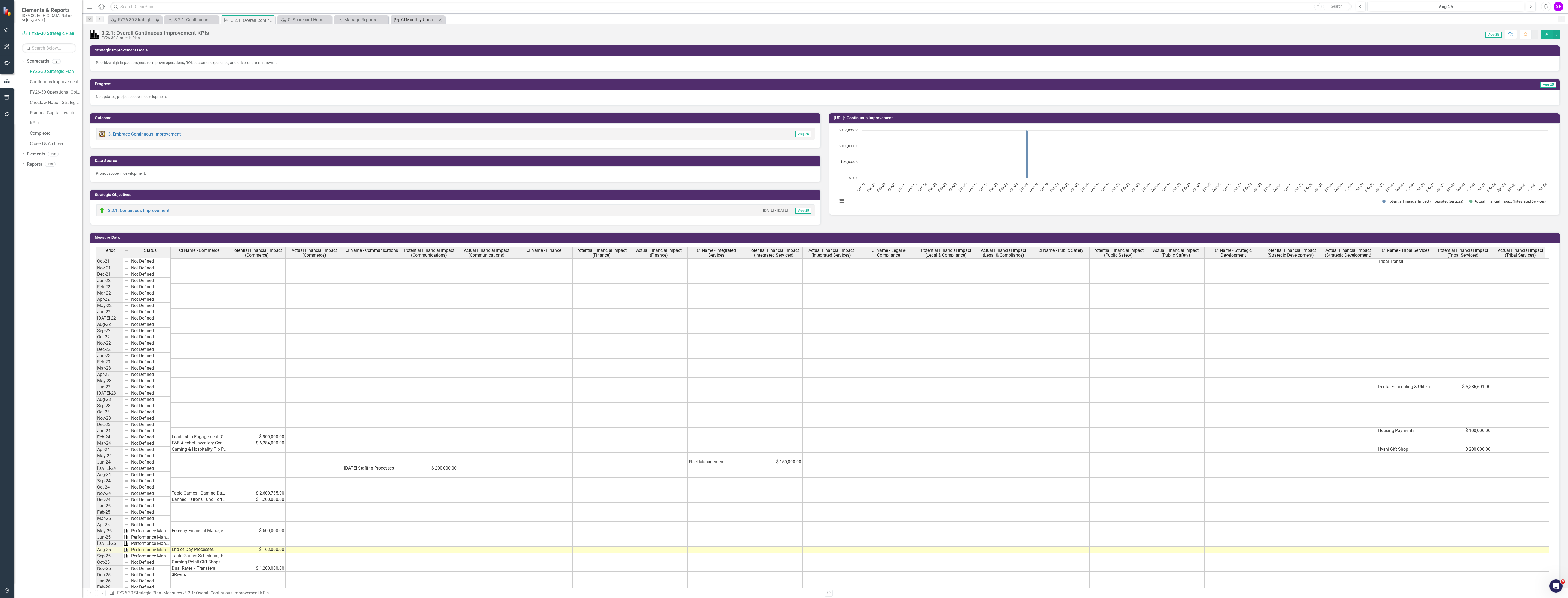
click at [420, 18] on div "CI Monthly Update - Commerce" at bounding box center [419, 19] width 36 height 7
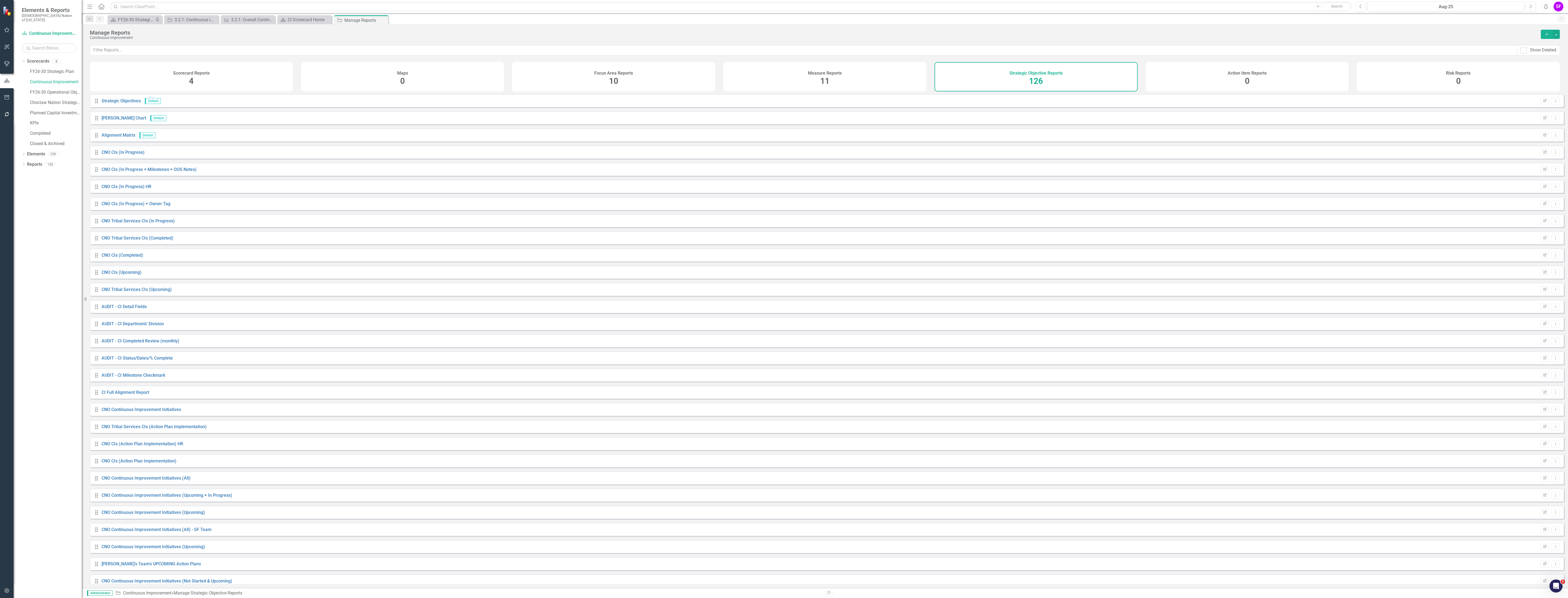
click at [9, 100] on button "button" at bounding box center [7, 97] width 12 height 12
click at [40, 49] on link "HTML Exports" at bounding box center [49, 52] width 54 height 6
